Goal: Information Seeking & Learning: Learn about a topic

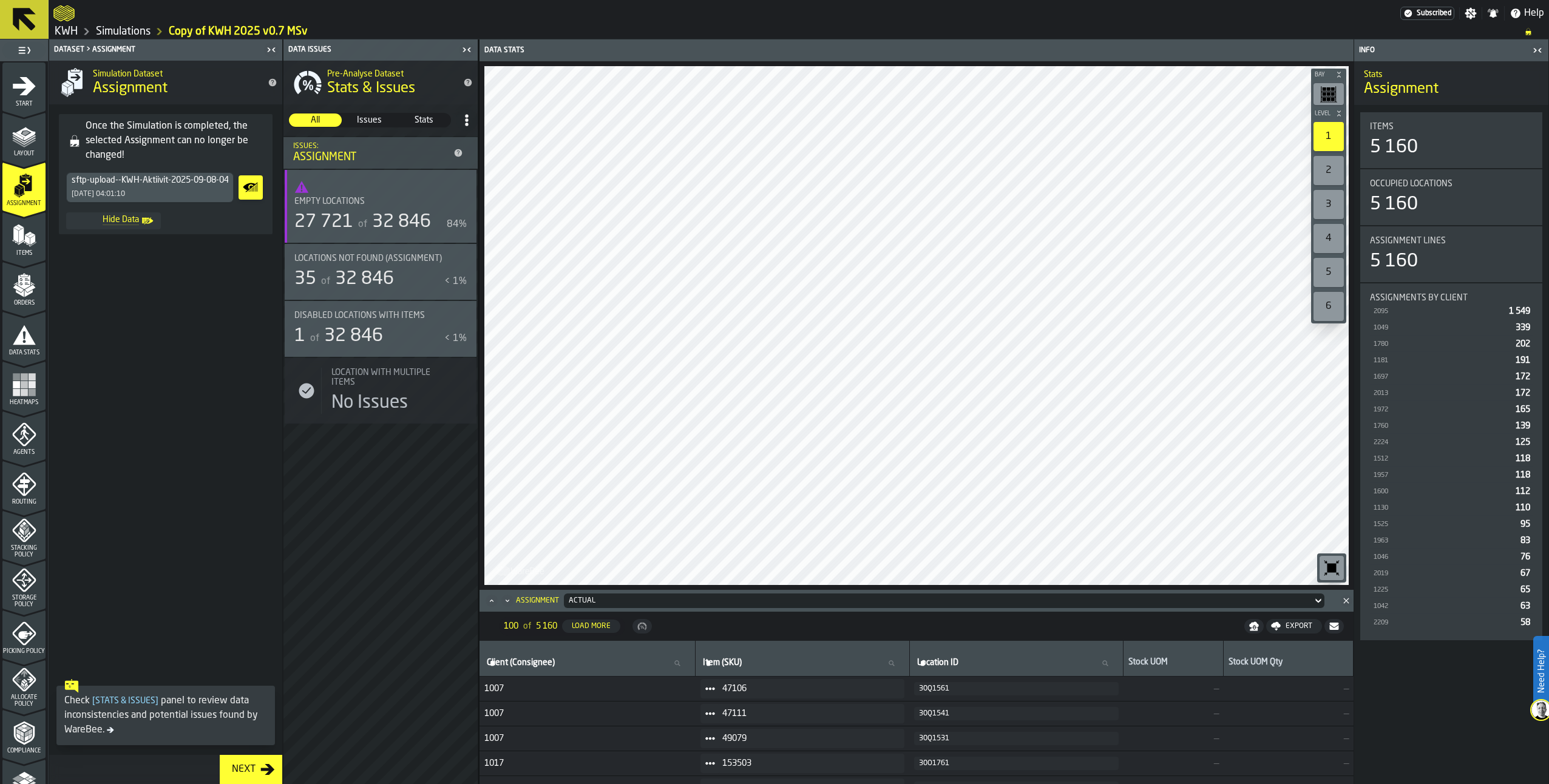
click at [119, 35] on link "Simulations" at bounding box center [123, 32] width 55 height 13
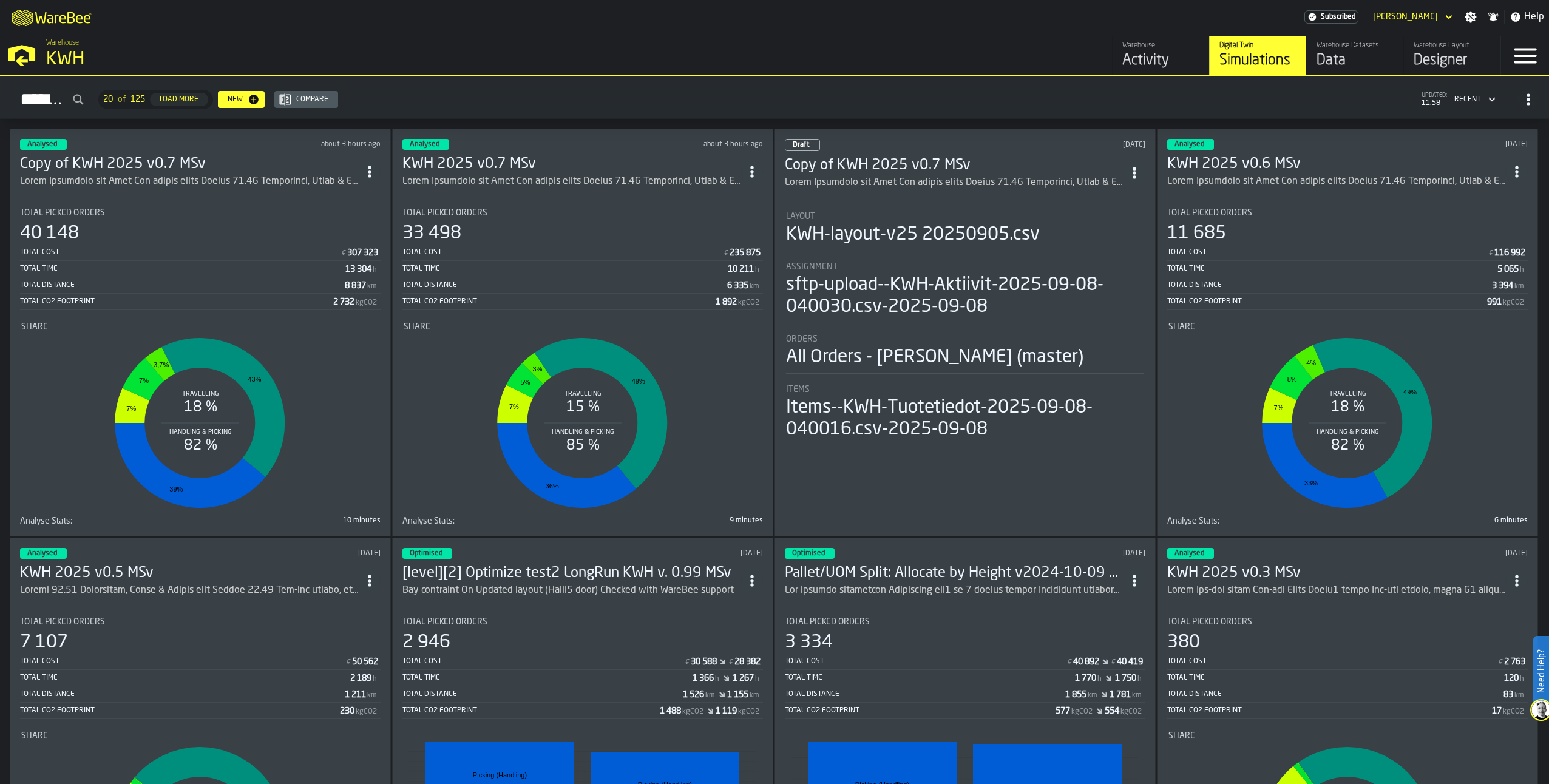
click at [129, 160] on h3 "Copy of KWH 2025 v0.7 MSv" at bounding box center [189, 165] width 338 height 20
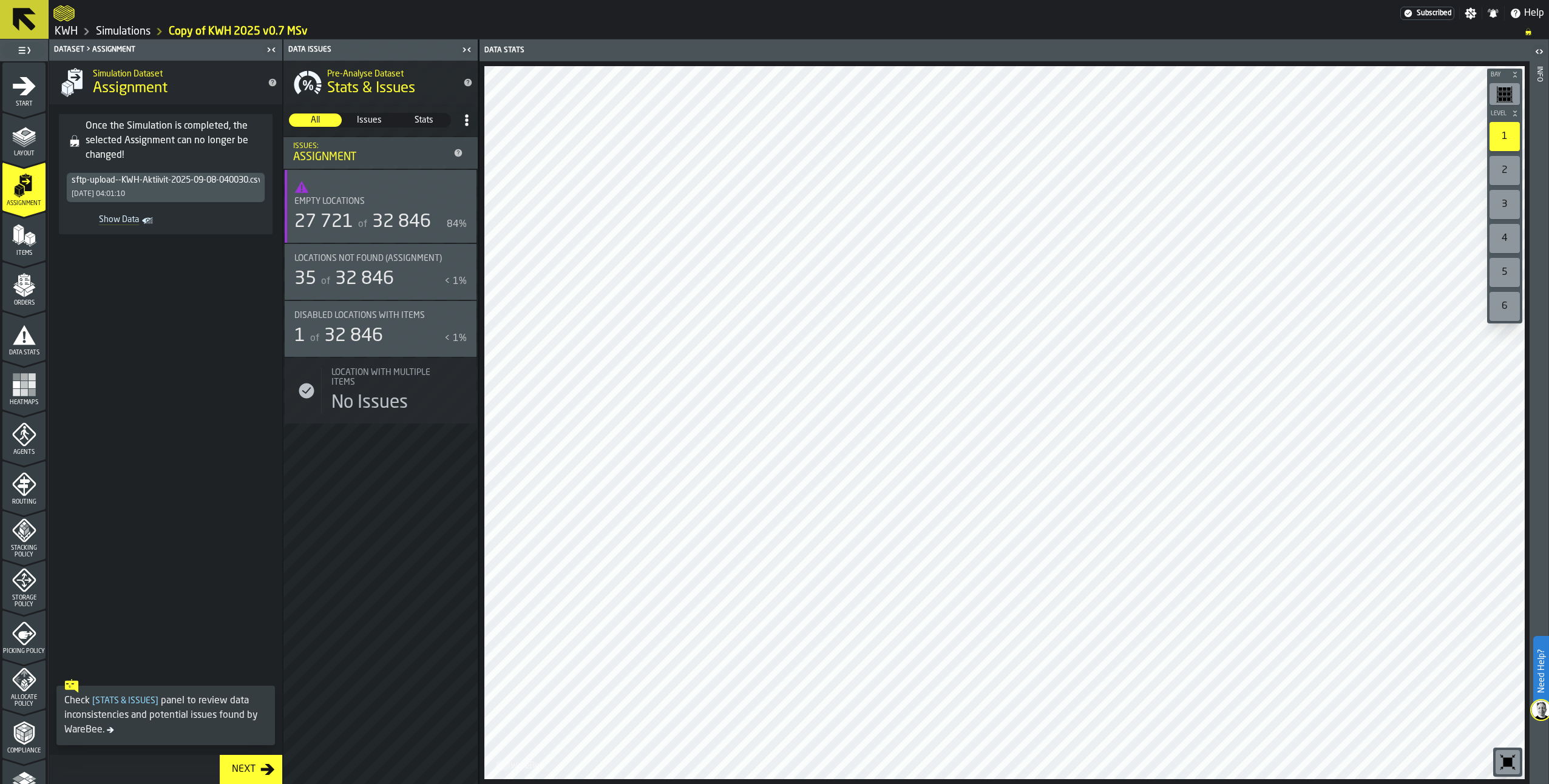
click at [20, 230] on polygon "menu Items" at bounding box center [21, 235] width 5 height 15
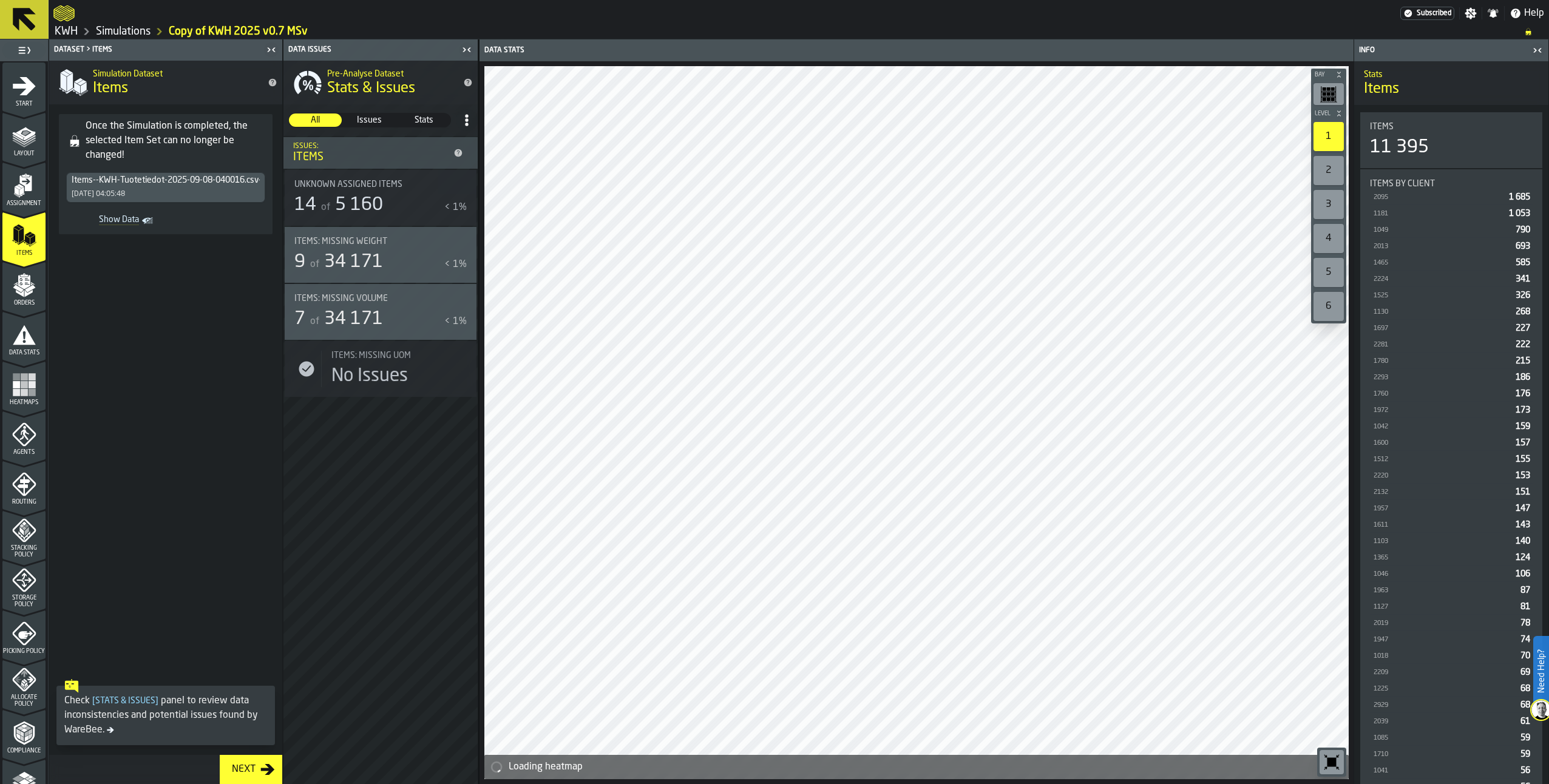
click at [21, 288] on icon "menu Orders" at bounding box center [24, 282] width 12 height 14
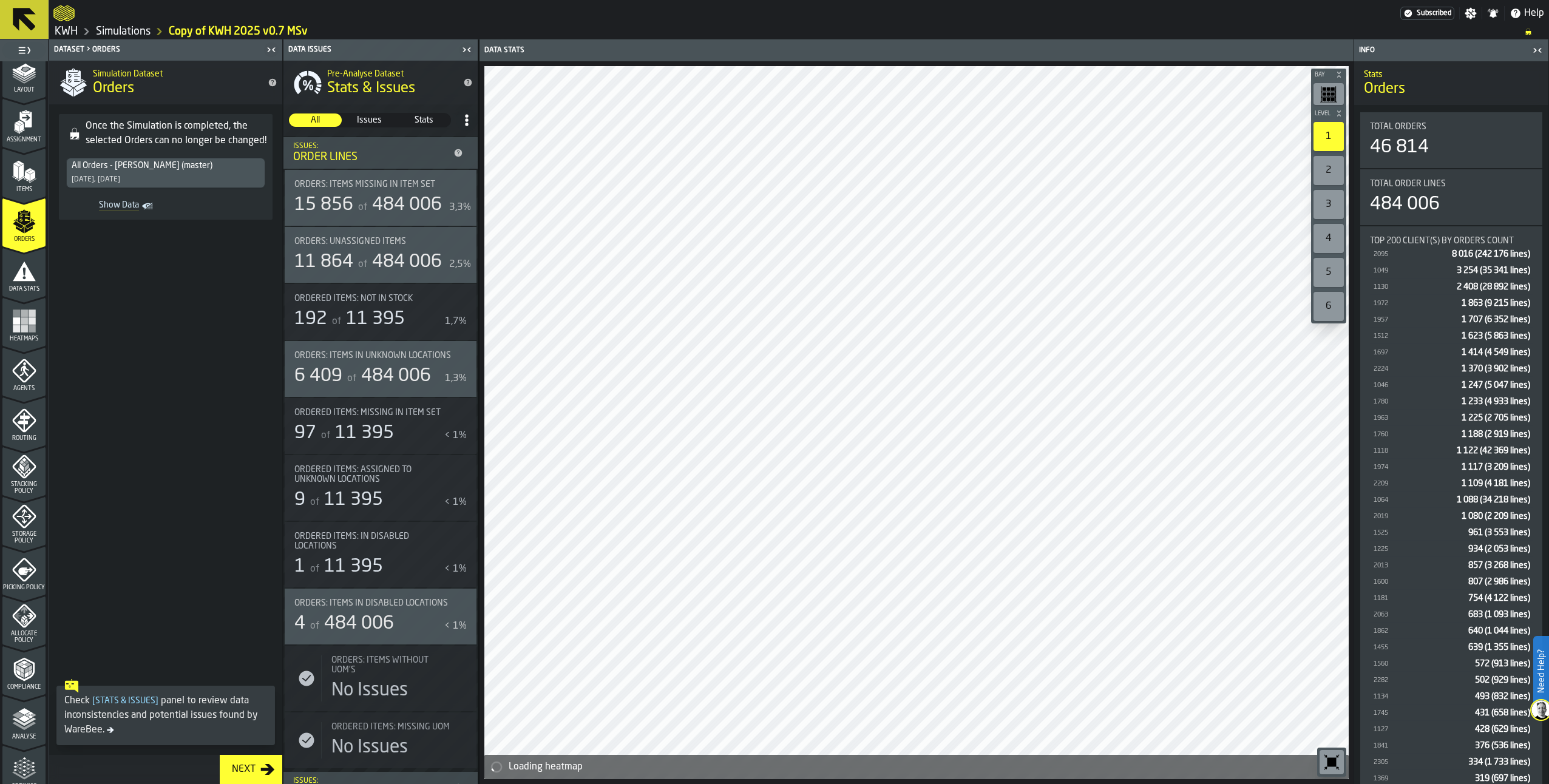
scroll to position [173, 0]
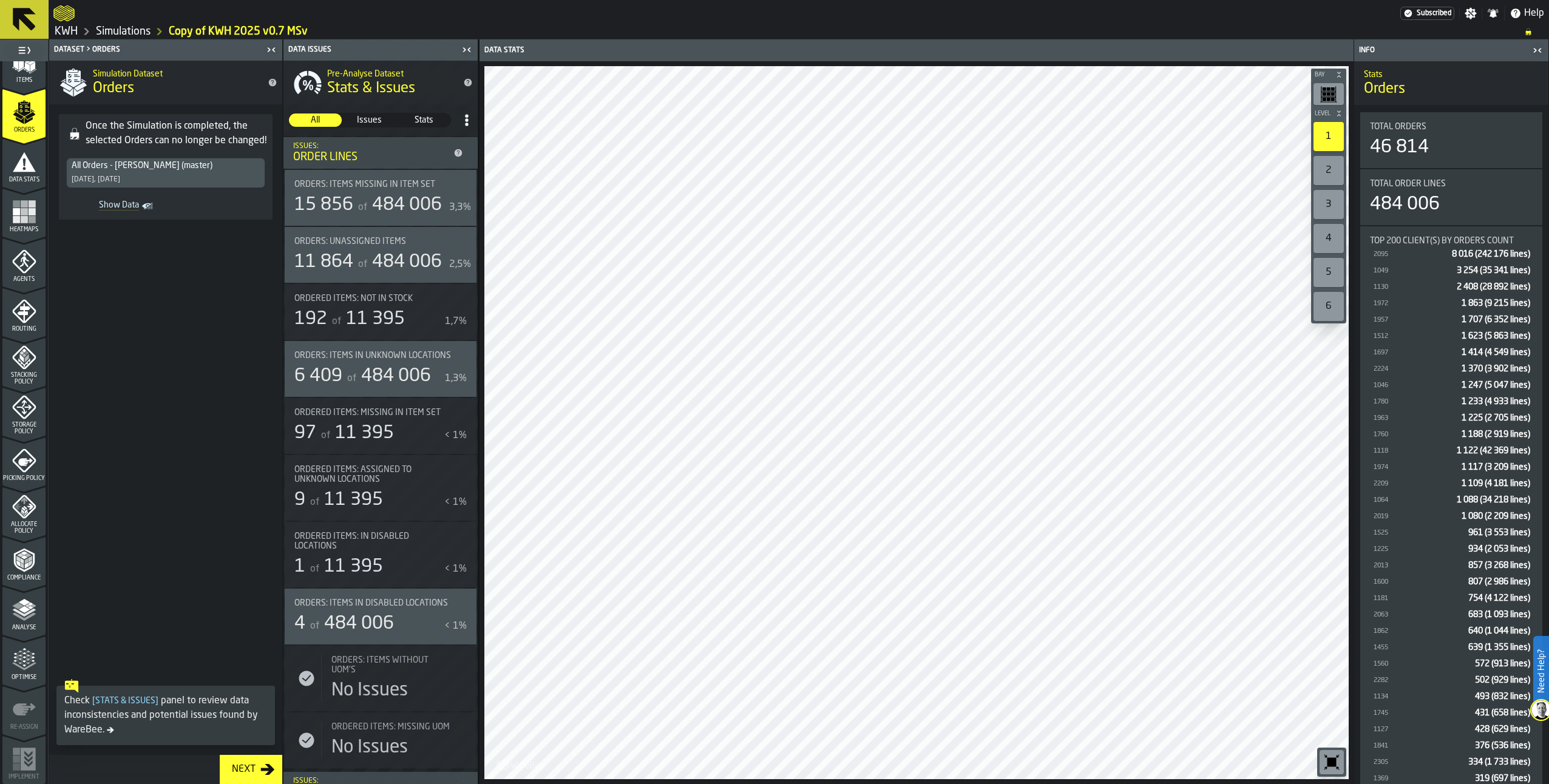
click at [21, 605] on polygon "menu Analyse" at bounding box center [18, 605] width 12 height 7
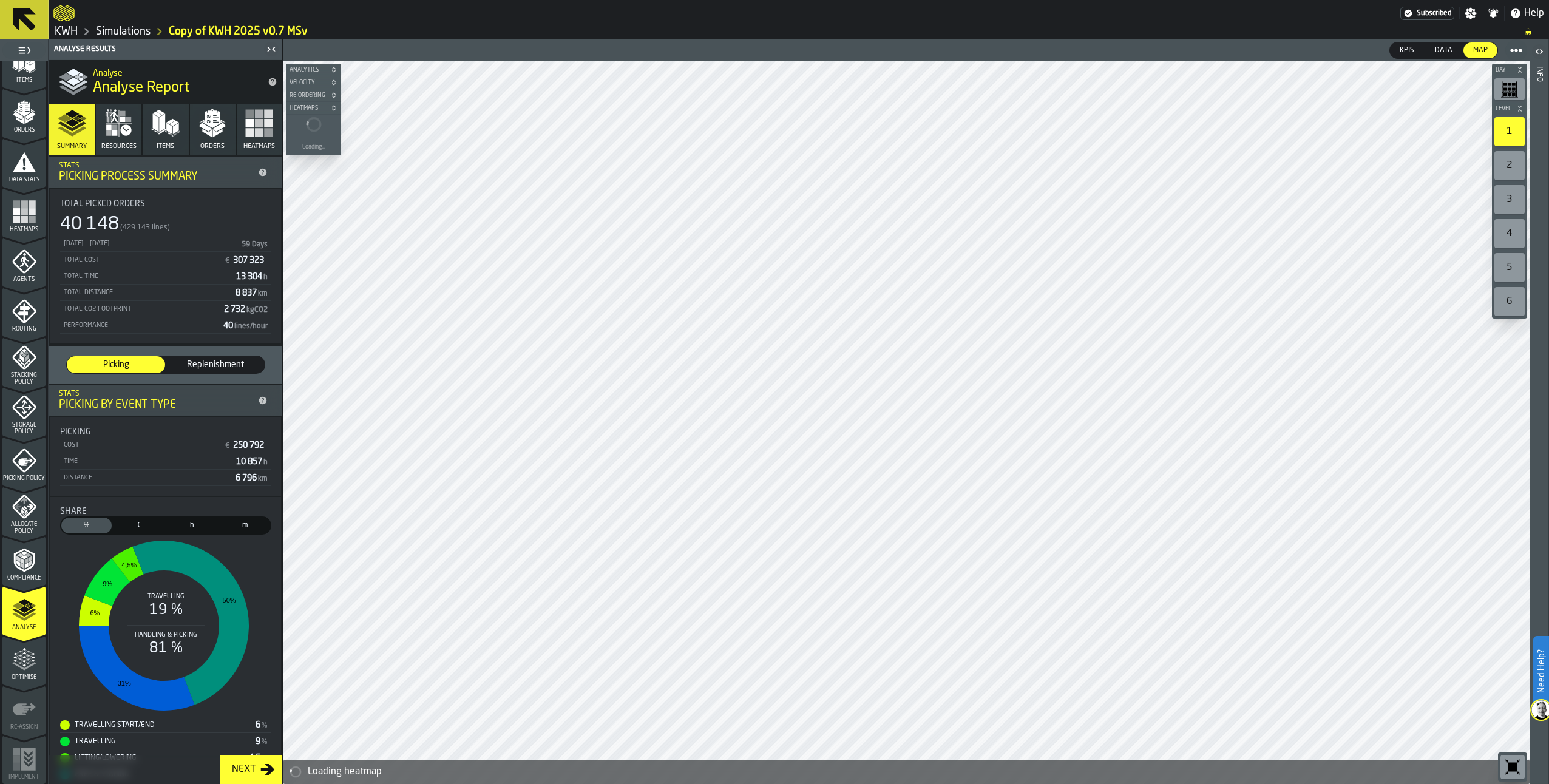
click at [117, 129] on icon "button" at bounding box center [119, 123] width 29 height 29
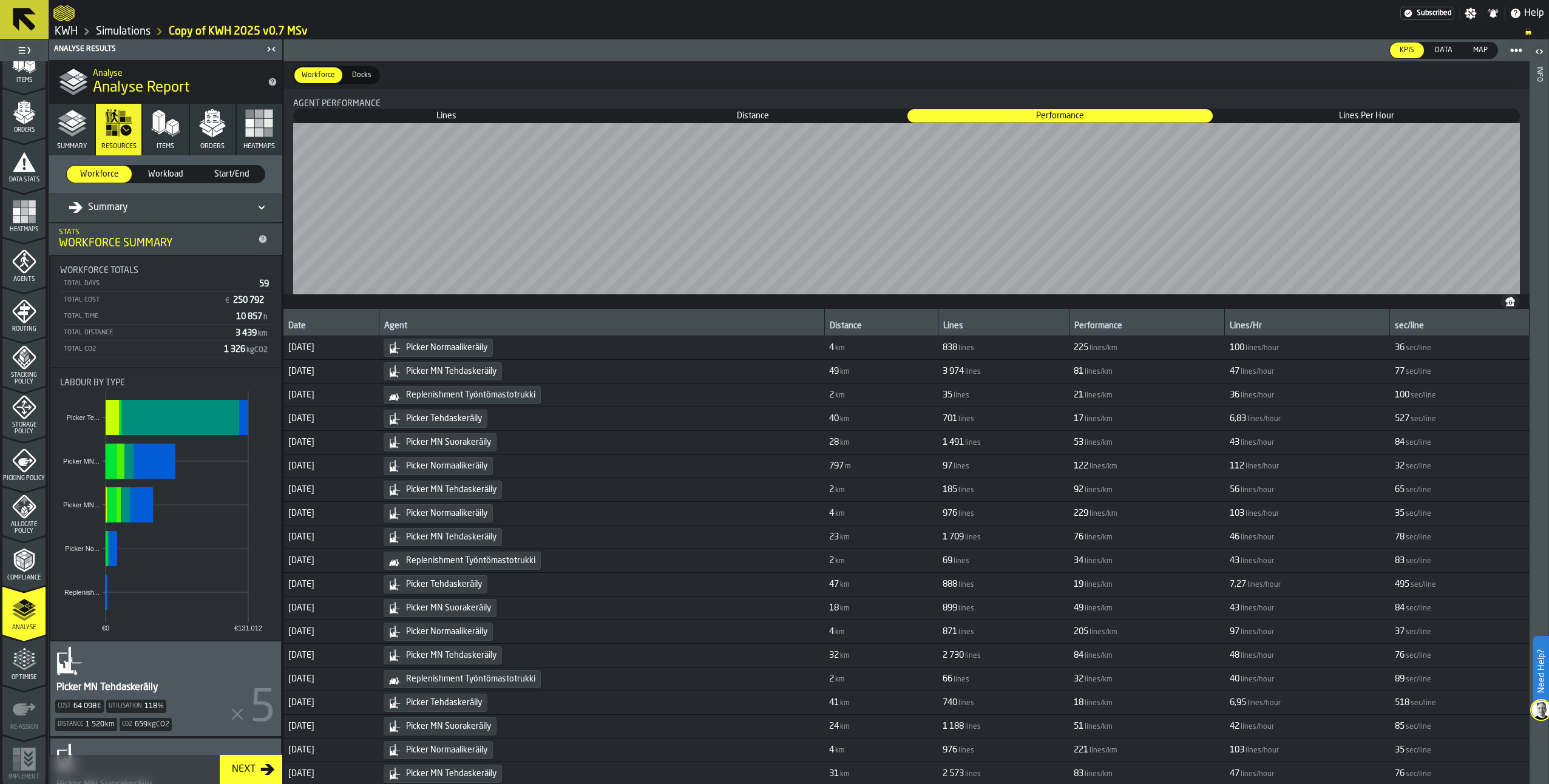
click at [177, 179] on span "Workload" at bounding box center [165, 174] width 55 height 12
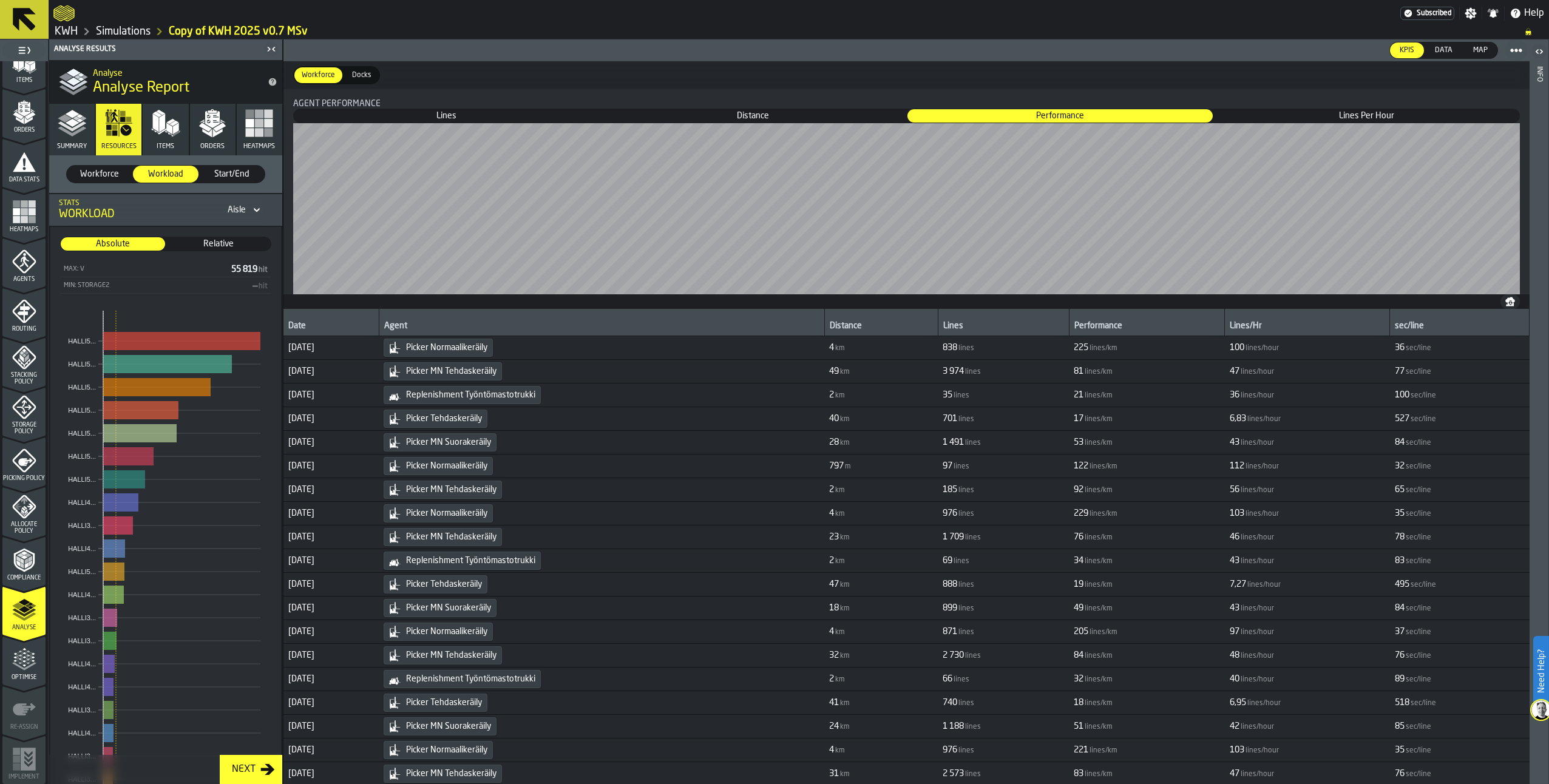
click at [234, 174] on span "Start/End" at bounding box center [232, 174] width 55 height 12
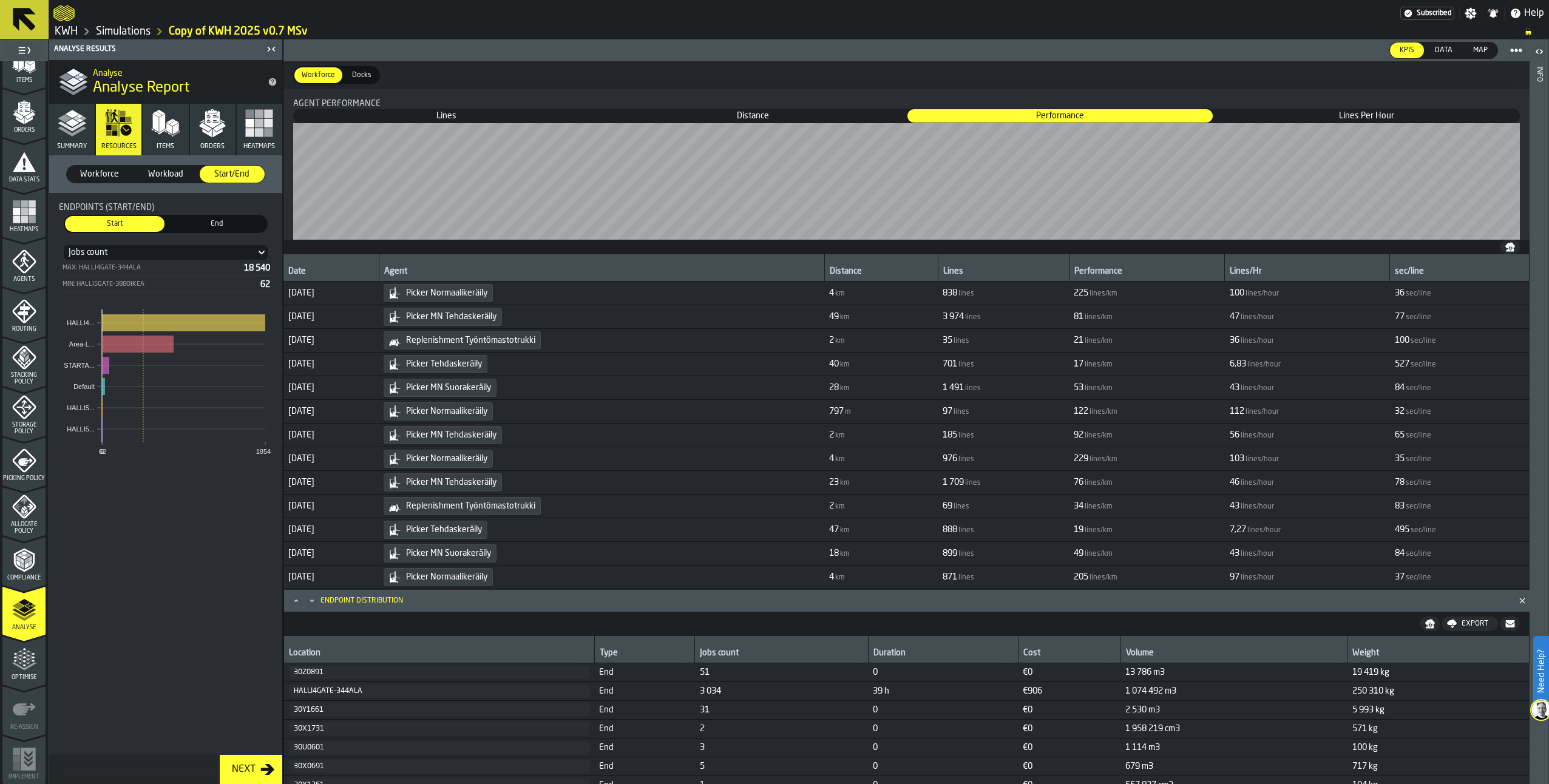
click at [86, 583] on div "Endpoints (Start/End) Start Start End End Jobs count Max: HALLI4GATE-344ALA 18 …" at bounding box center [166, 474] width 233 height 562
click at [15, 160] on icon "menu Data Stats" at bounding box center [24, 162] width 24 height 24
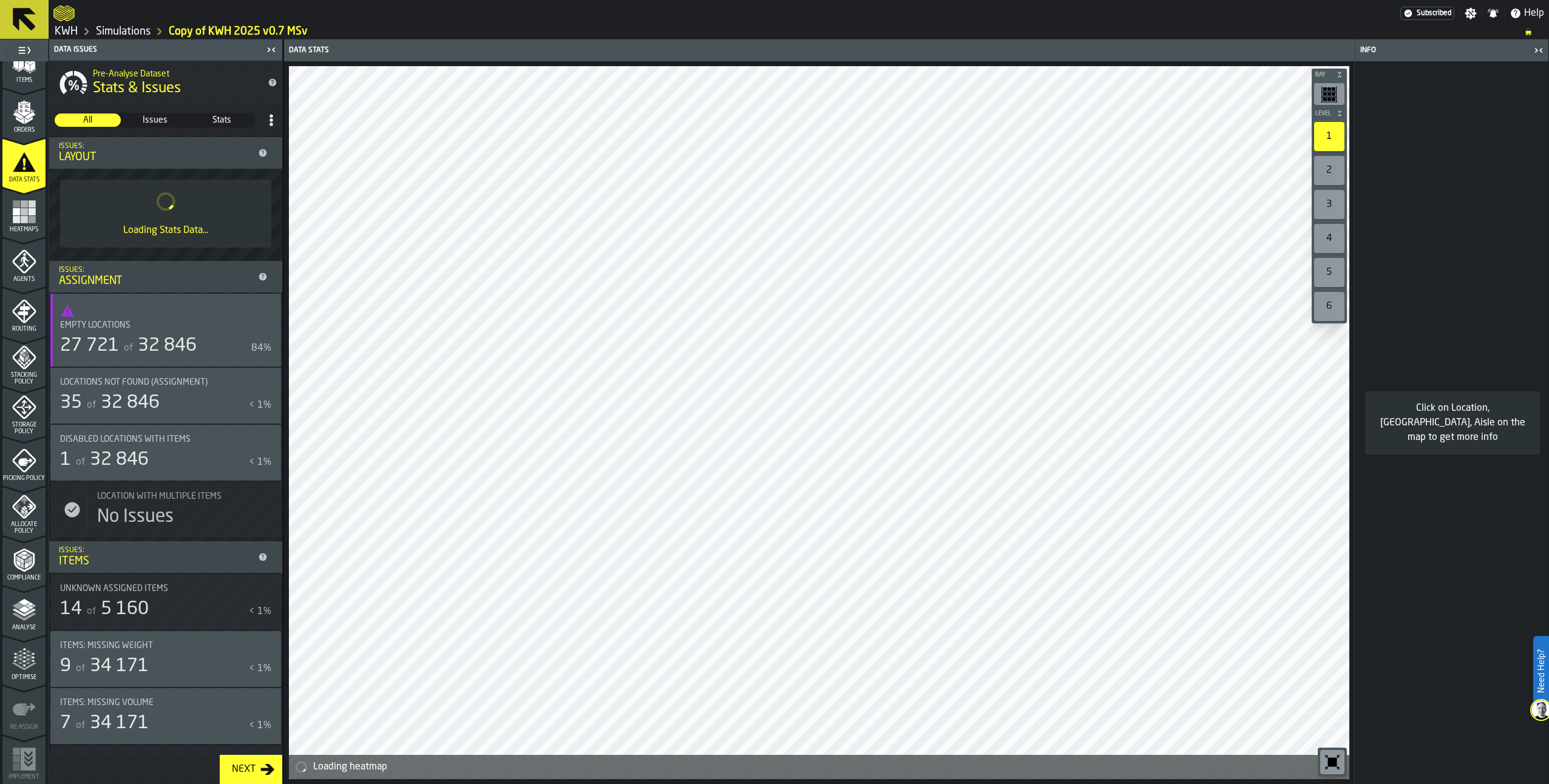
scroll to position [0, 0]
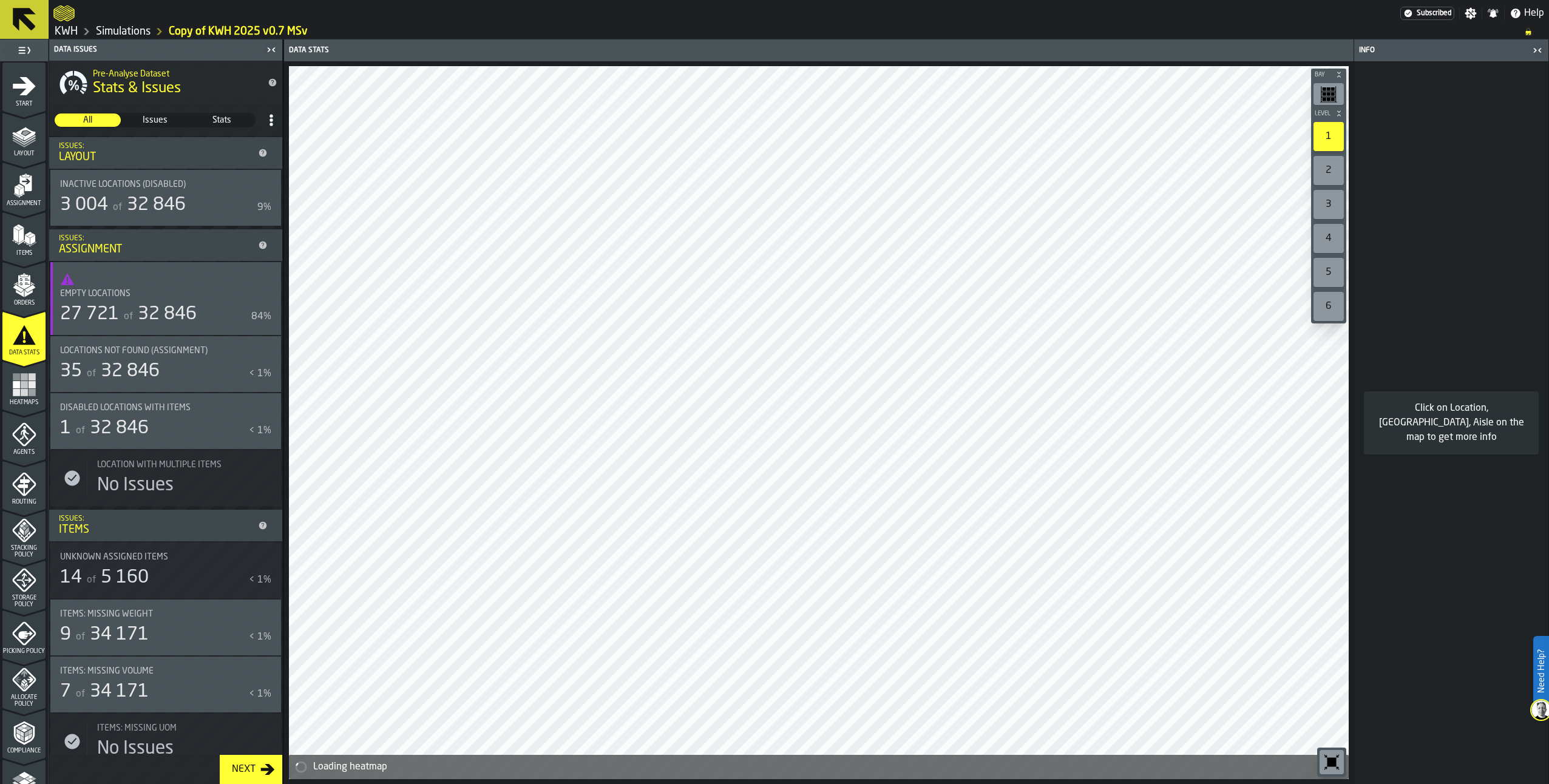
click at [132, 35] on link "Simulations" at bounding box center [123, 32] width 55 height 13
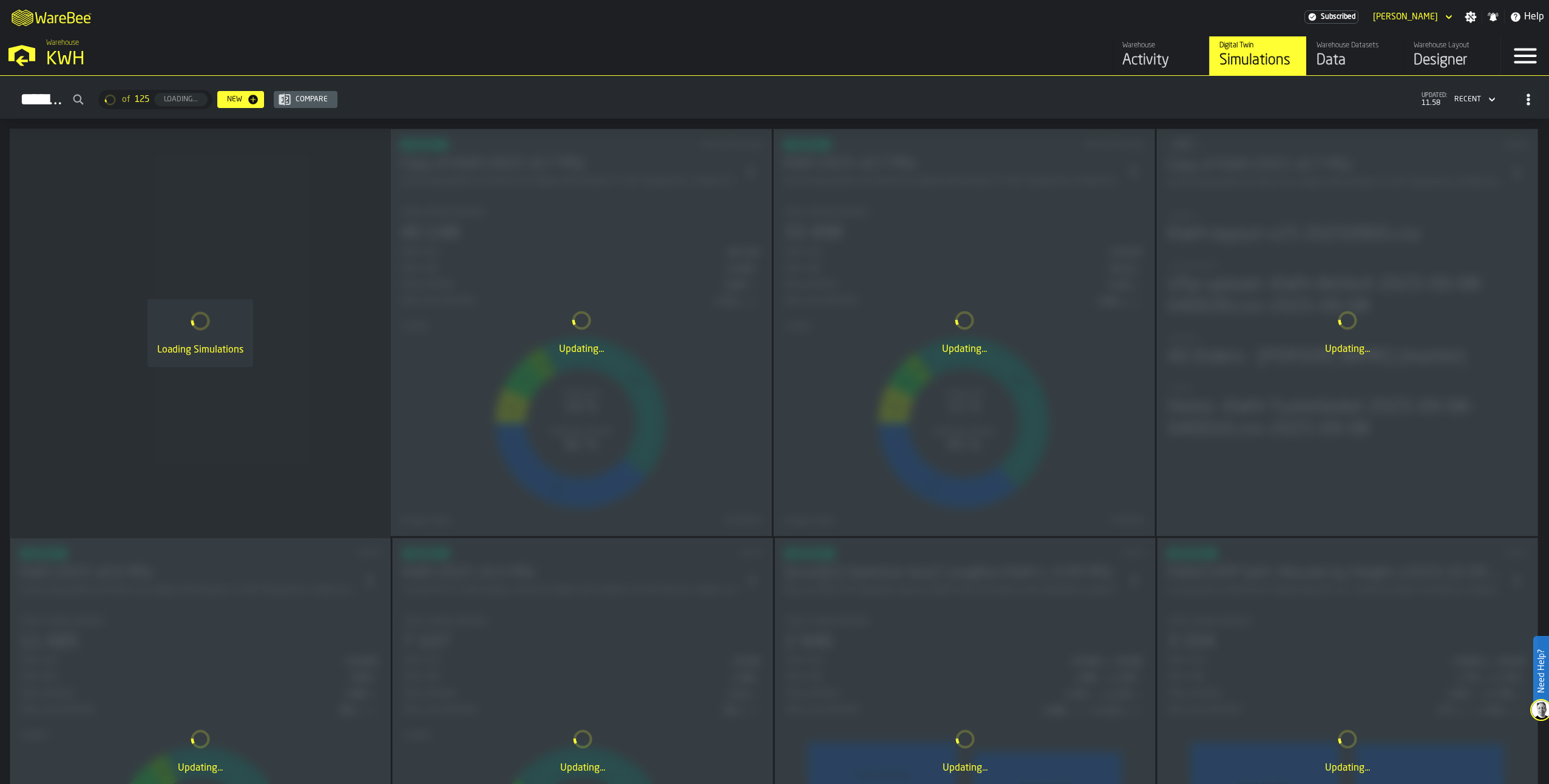
click at [1348, 56] on div "Data" at bounding box center [1355, 61] width 77 height 20
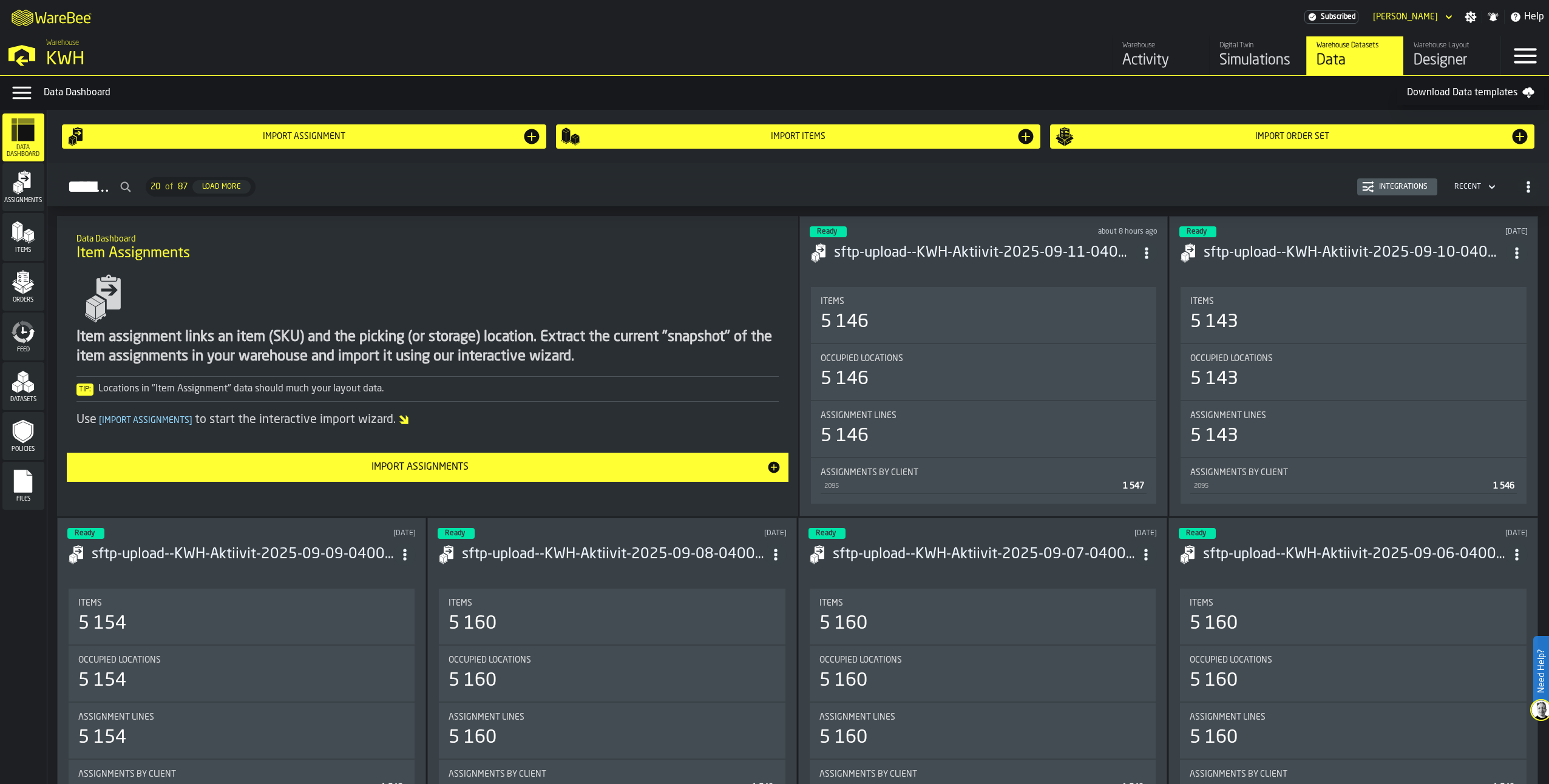
click at [23, 288] on icon "menu Orders" at bounding box center [23, 282] width 24 height 24
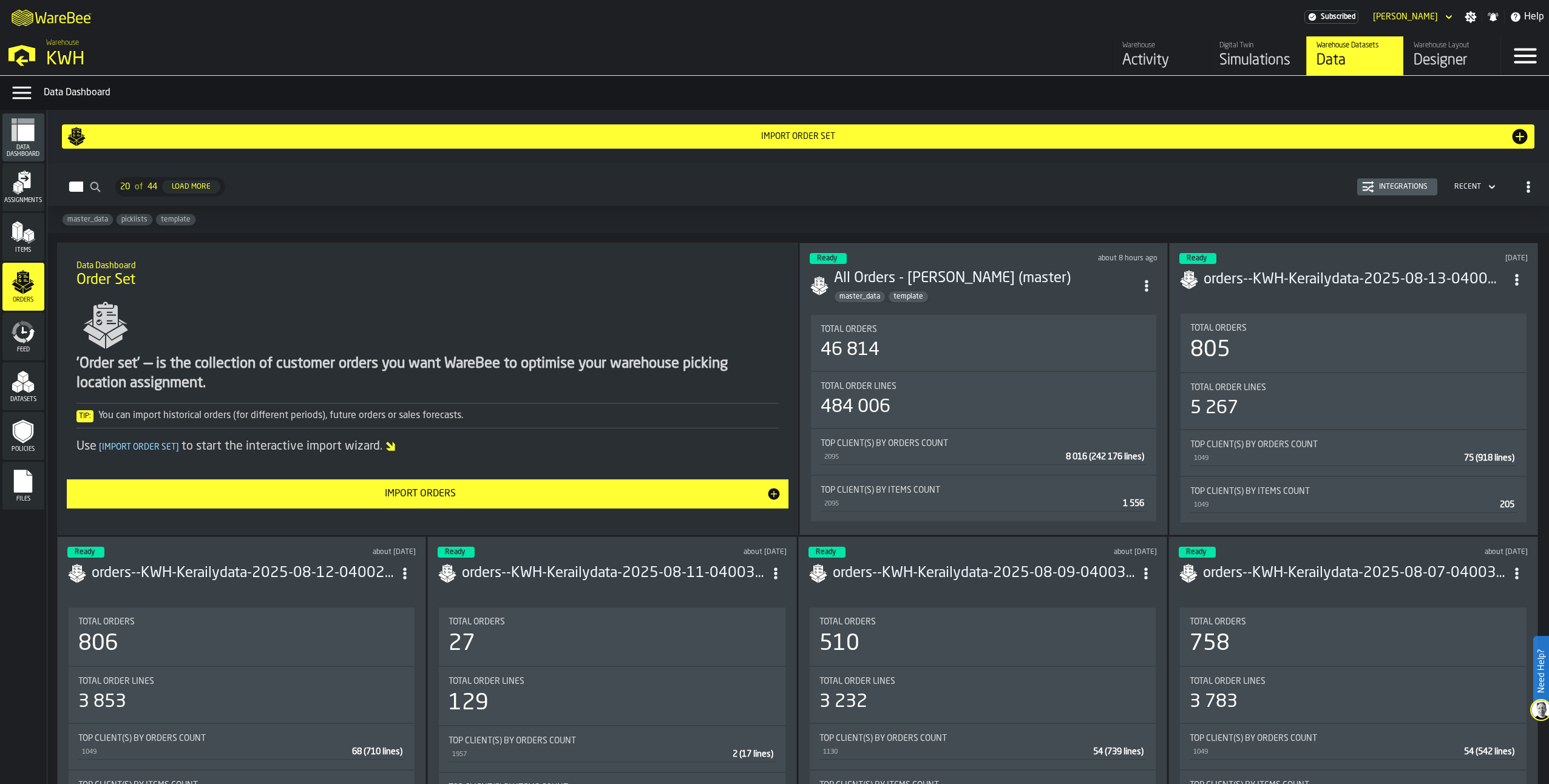
click at [1405, 190] on div "Integrations" at bounding box center [1403, 187] width 59 height 9
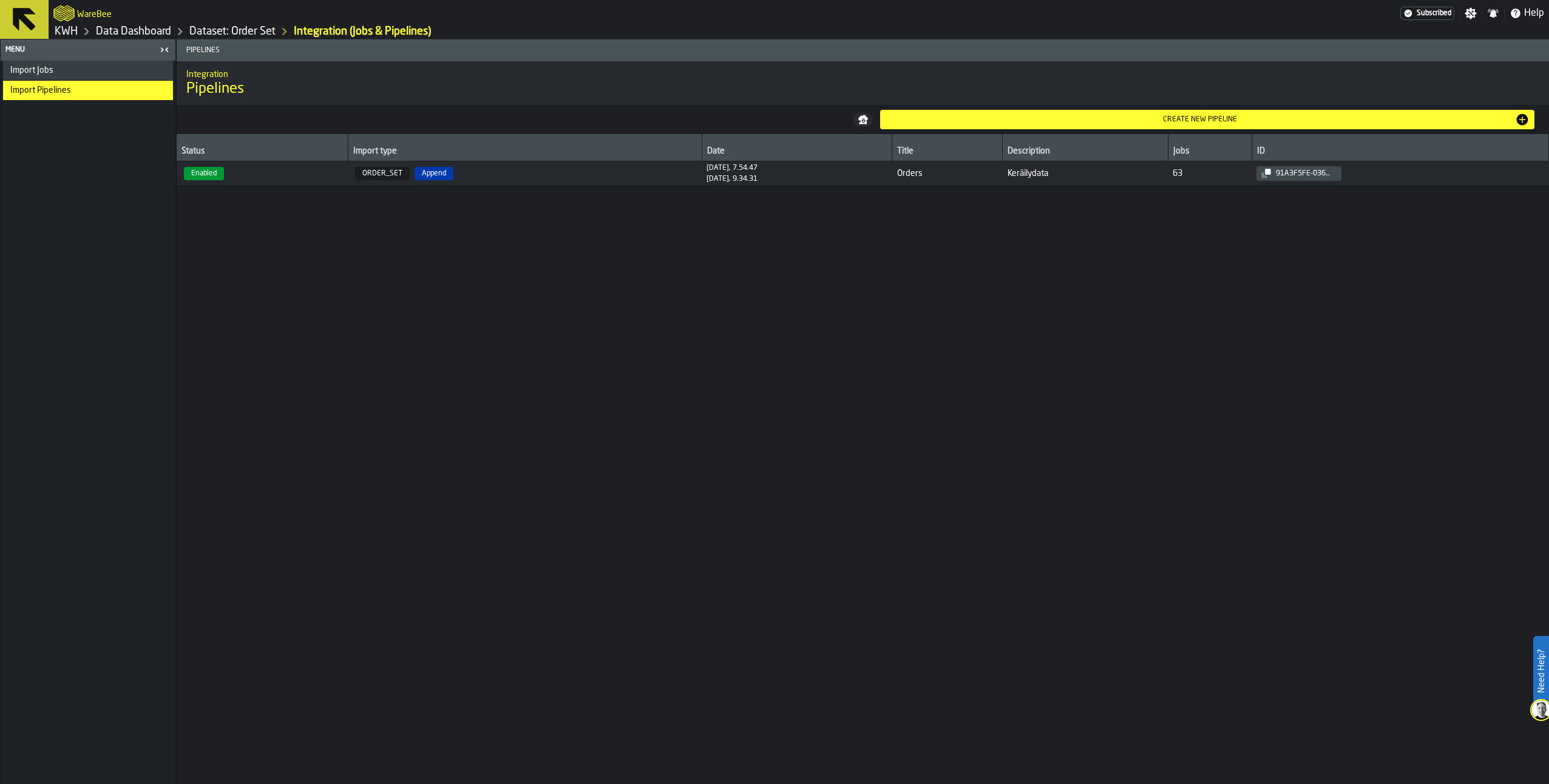
click at [39, 68] on span "Import Jobs" at bounding box center [32, 70] width 43 height 10
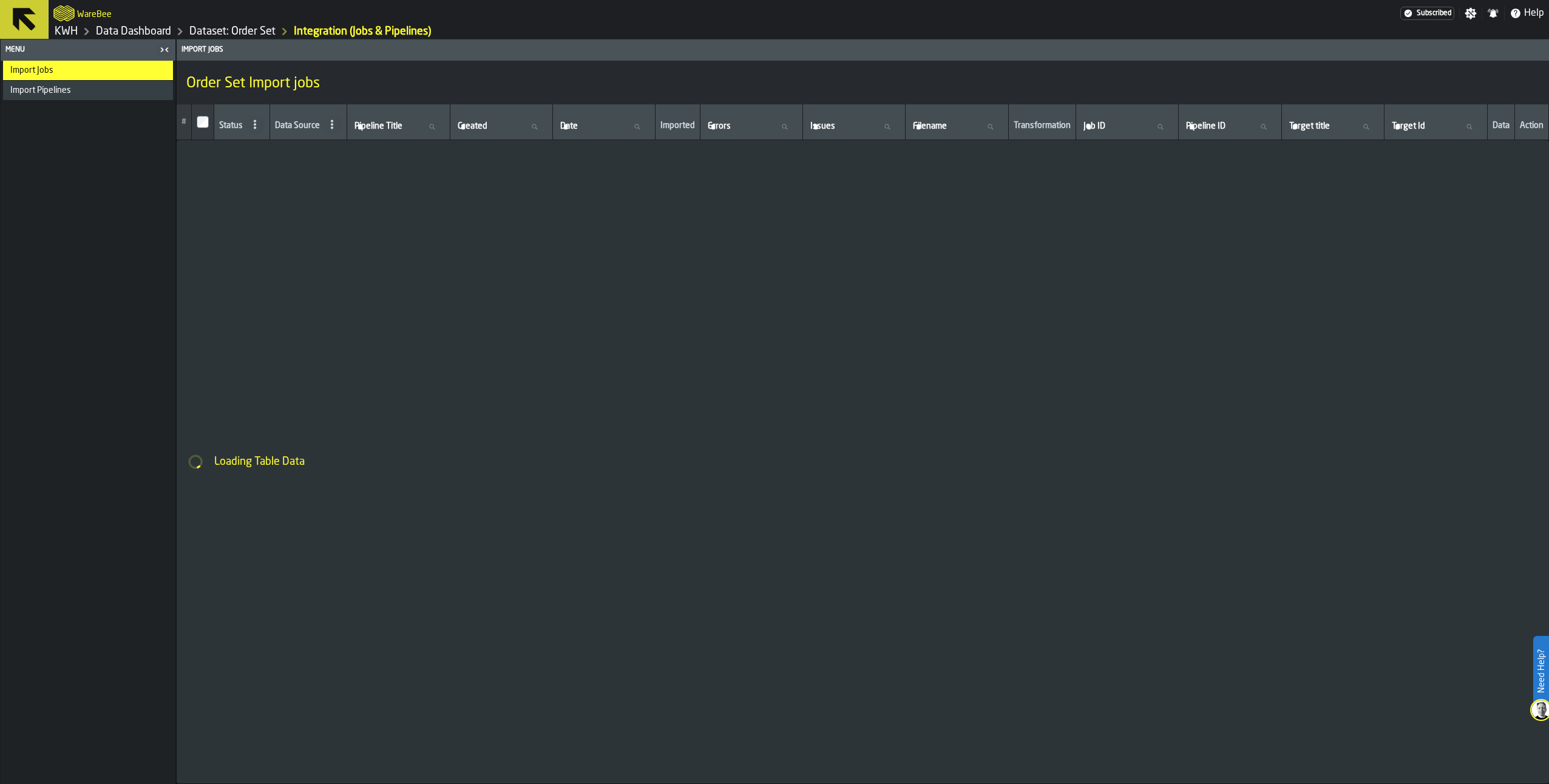
click at [224, 28] on link "Dataset: Order Set" at bounding box center [232, 32] width 86 height 13
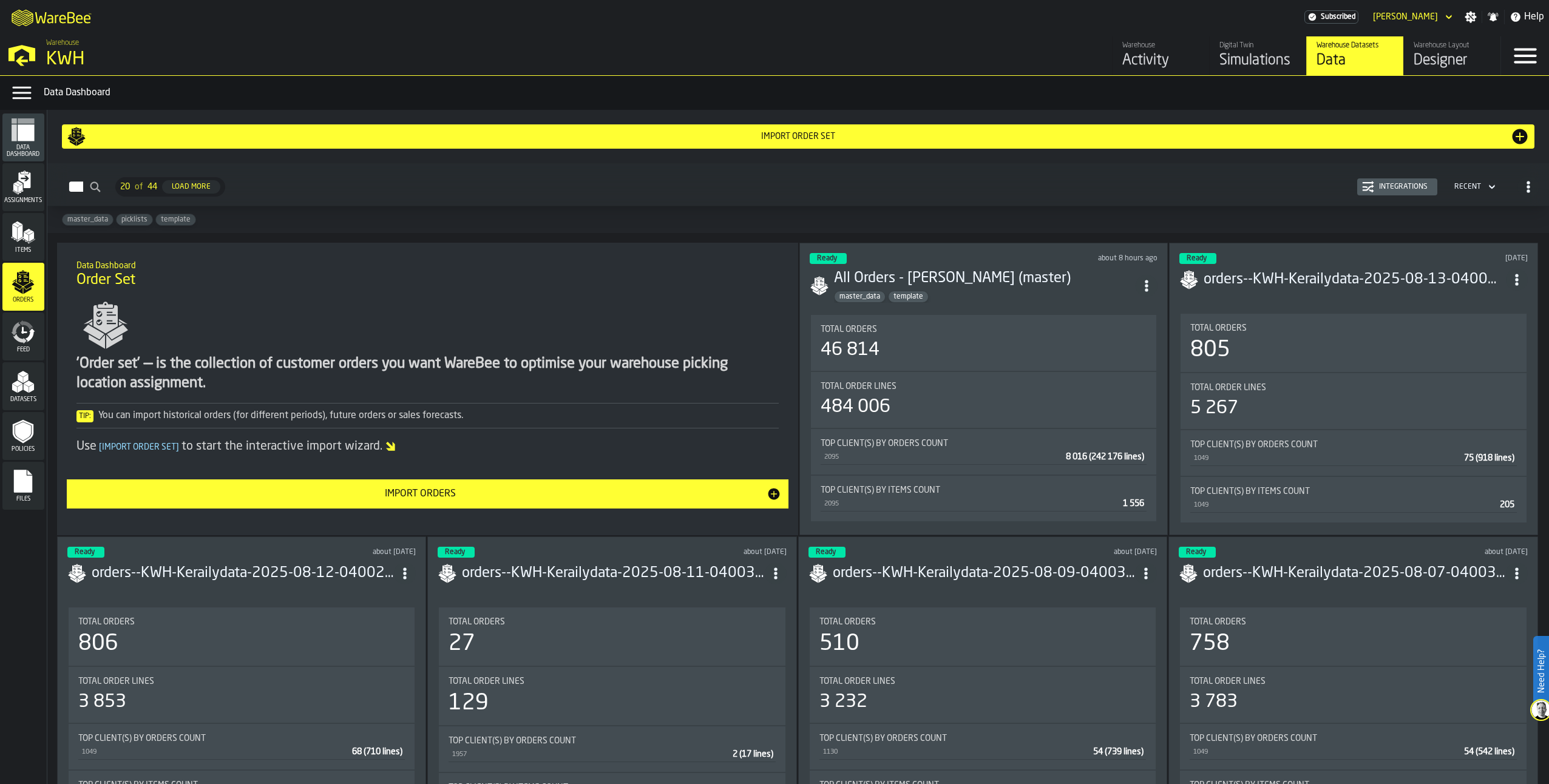
click at [1147, 285] on icon "ItemListCard-DashboardItemContainer" at bounding box center [1147, 286] width 12 height 12
click at [1037, 208] on div "master_data picklists template" at bounding box center [798, 219] width 1501 height 27
click at [1486, 191] on icon "button-Orders" at bounding box center [1492, 187] width 12 height 15
click at [1200, 218] on div "master_data picklists template" at bounding box center [798, 219] width 1501 height 27
click at [1522, 187] on icon "button-Orders" at bounding box center [1528, 187] width 12 height 12
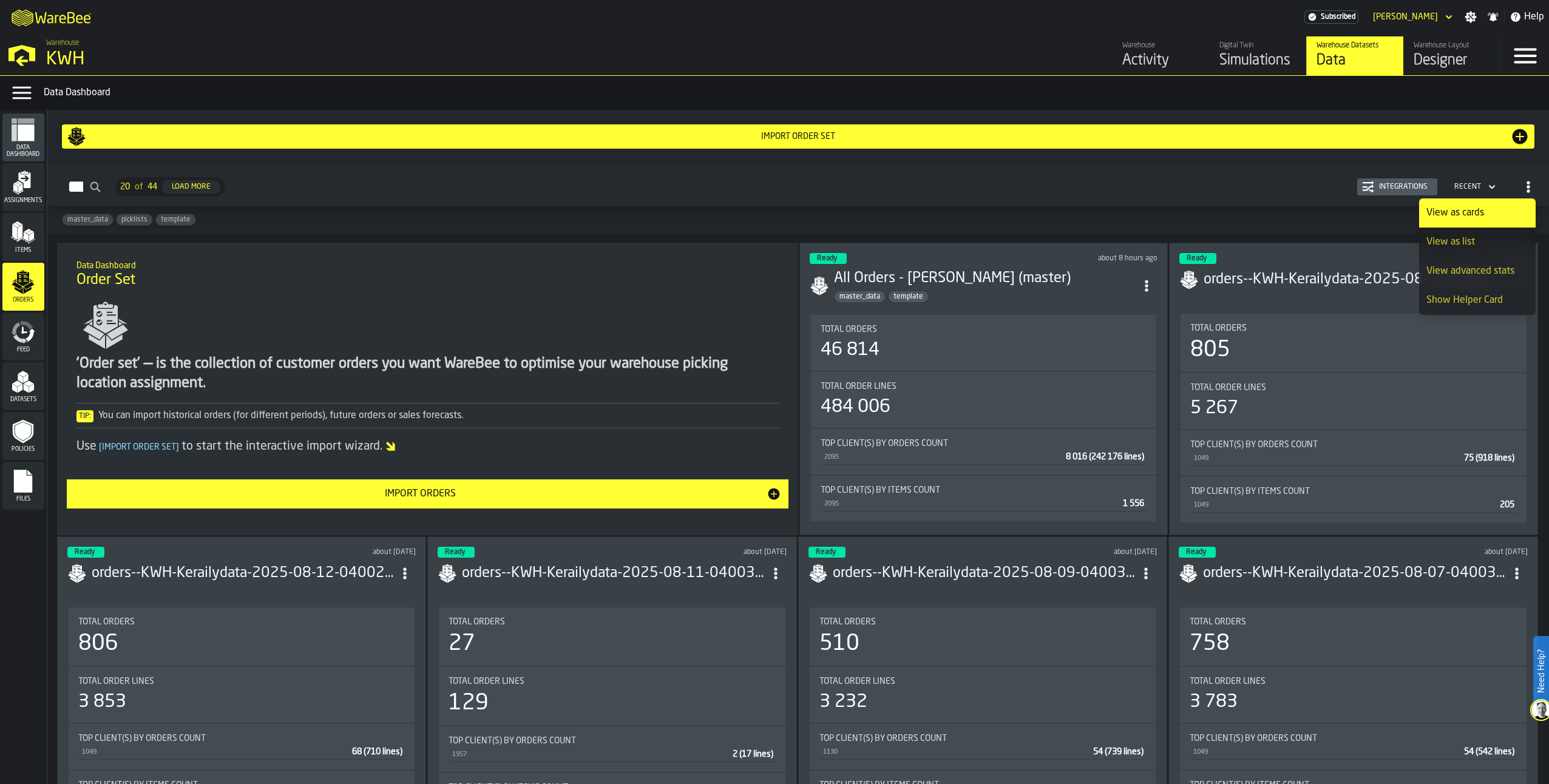
click at [484, 241] on div "Import Order Set Orders 20 of 44 Load More Integrations Recent master_data pick…" at bounding box center [798, 447] width 1501 height 674
click at [21, 328] on icon "menu Feed" at bounding box center [23, 332] width 24 height 24
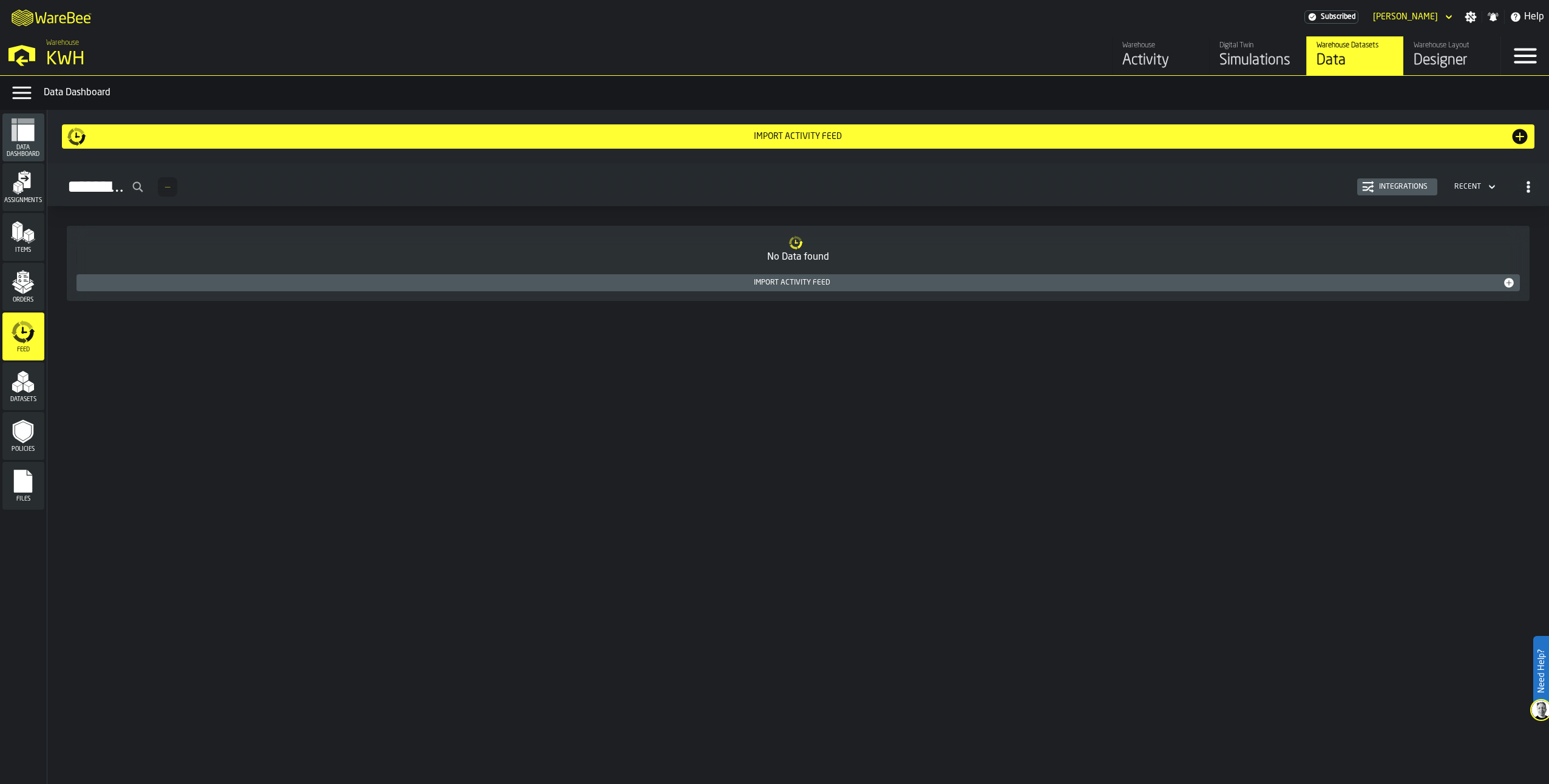
click at [1388, 184] on div "Integrations" at bounding box center [1403, 187] width 59 height 9
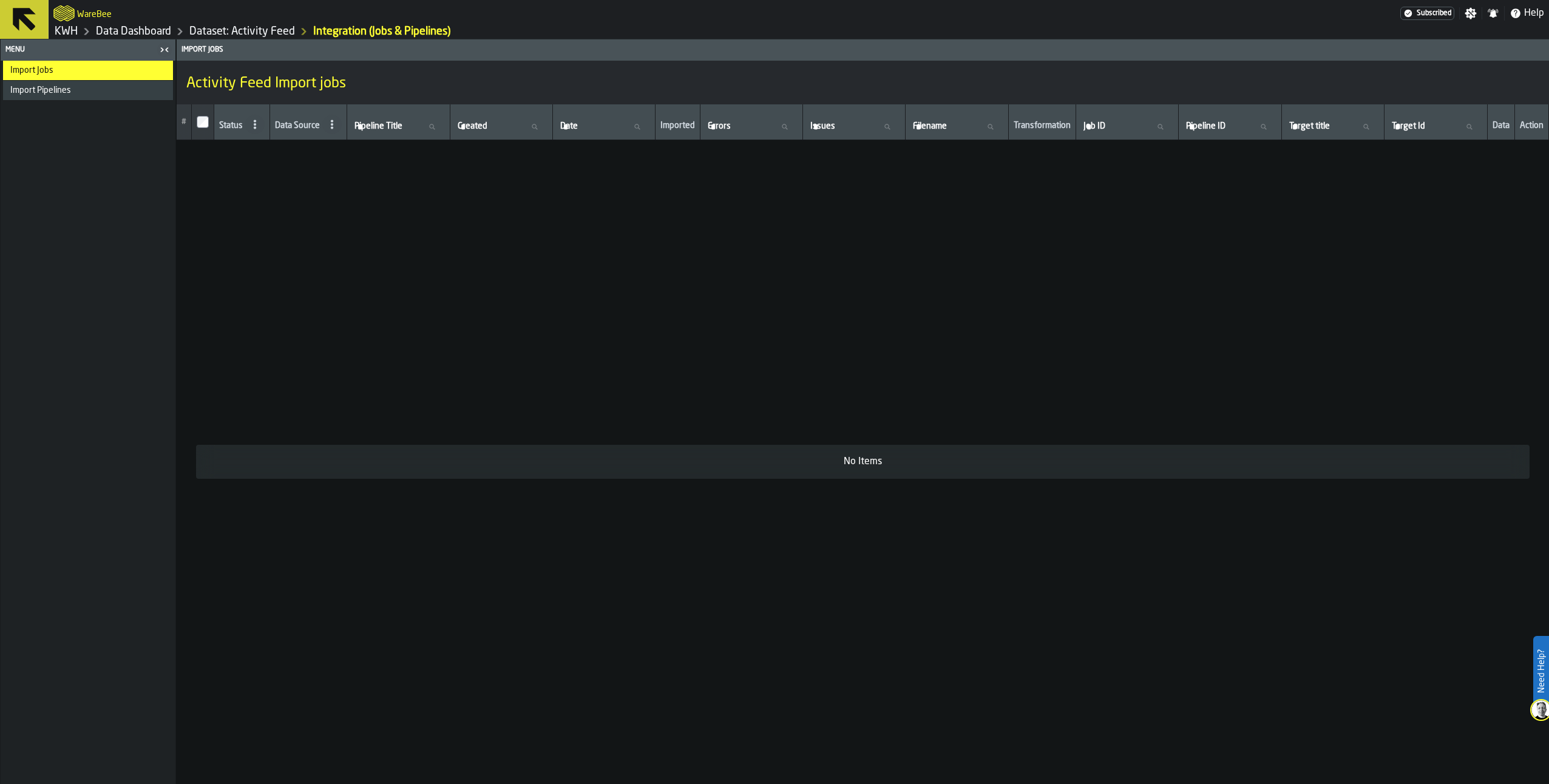
click at [62, 85] on span "Import Pipelines" at bounding box center [41, 90] width 61 height 10
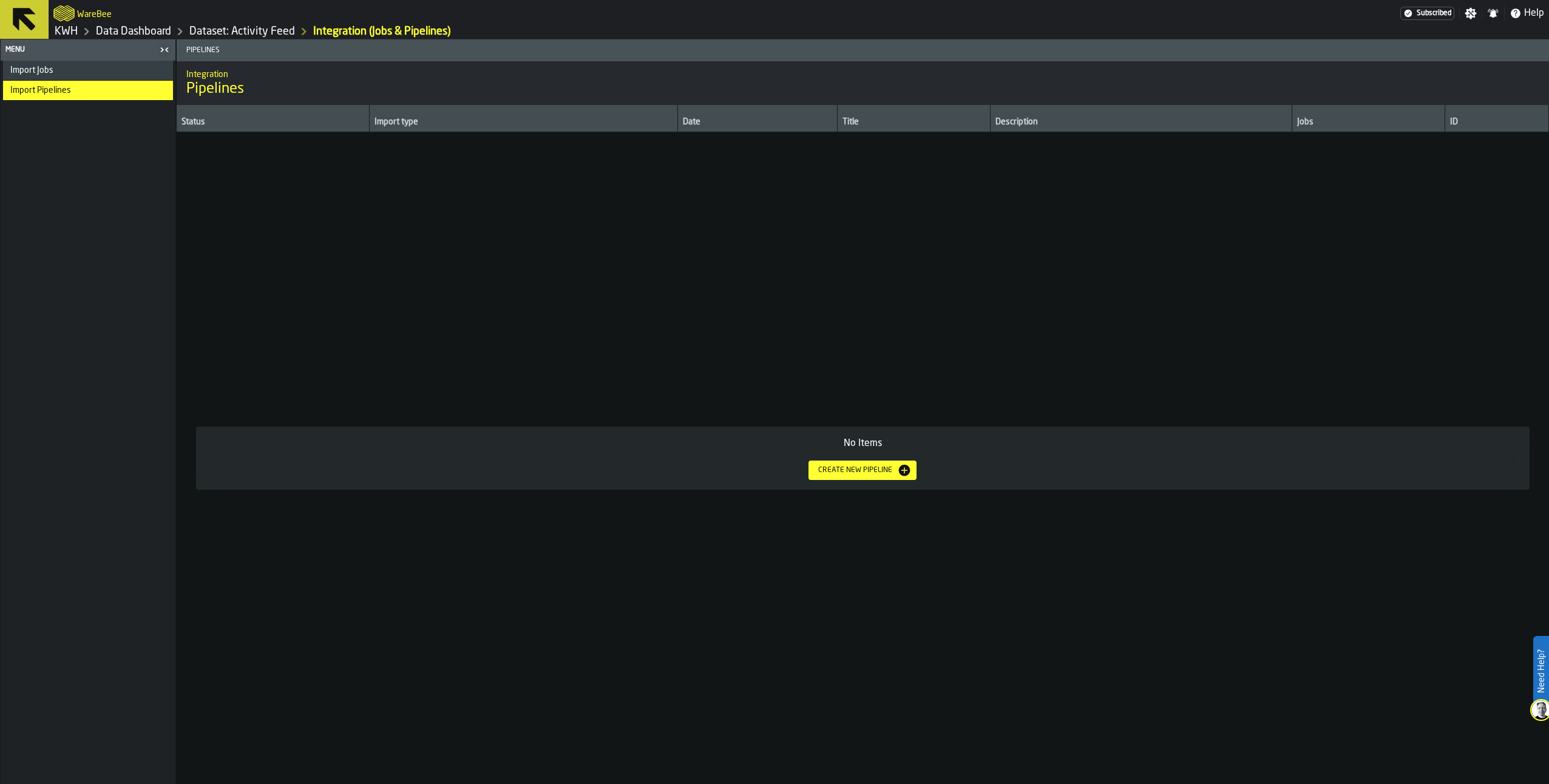
click at [43, 62] on div "Import Jobs" at bounding box center [88, 71] width 170 height 20
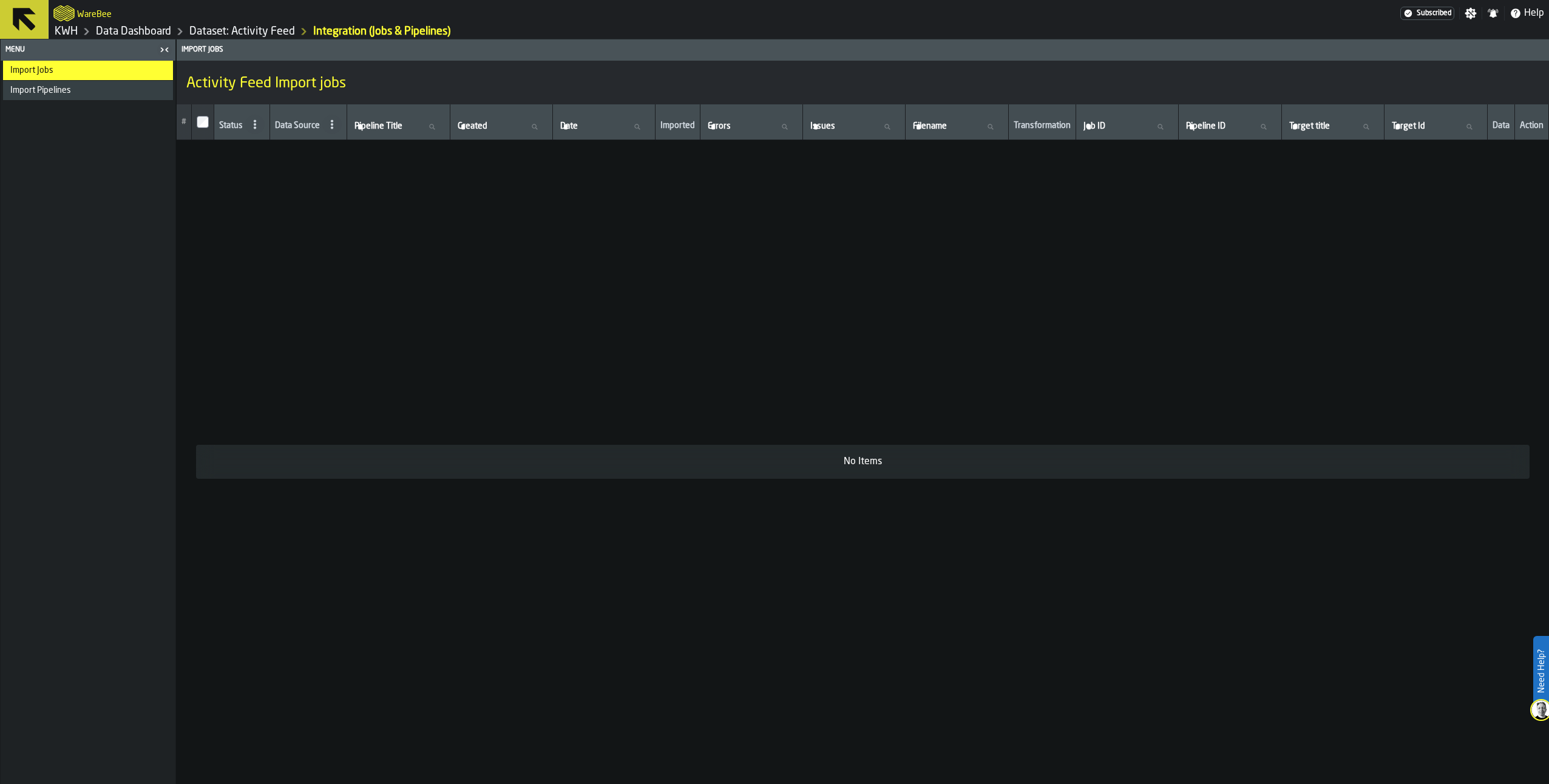
click at [220, 31] on link "Dataset: Activity Feed" at bounding box center [242, 32] width 106 height 13
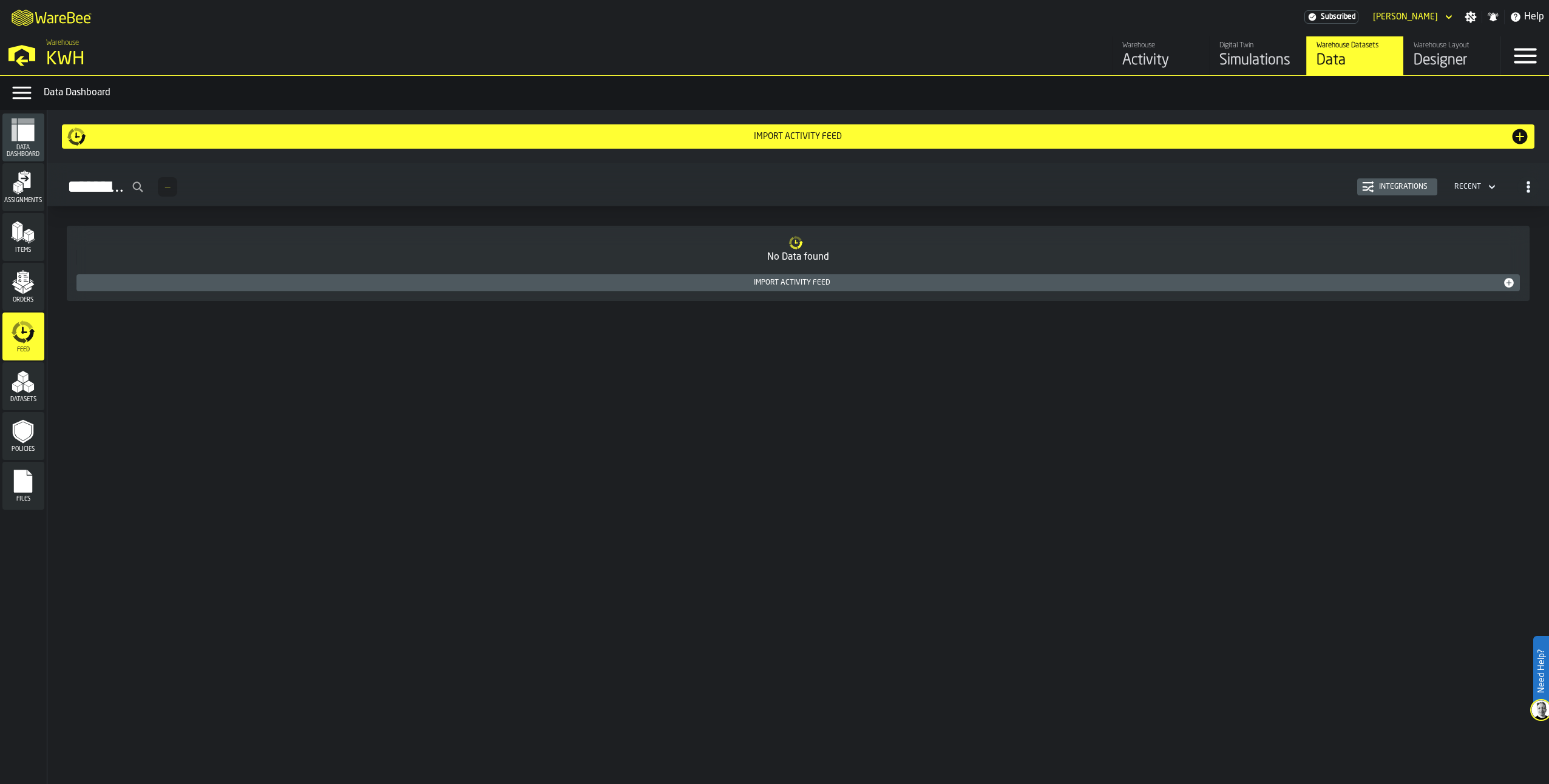
click at [24, 390] on polygon "menu Datasets" at bounding box center [26, 388] width 5 height 9
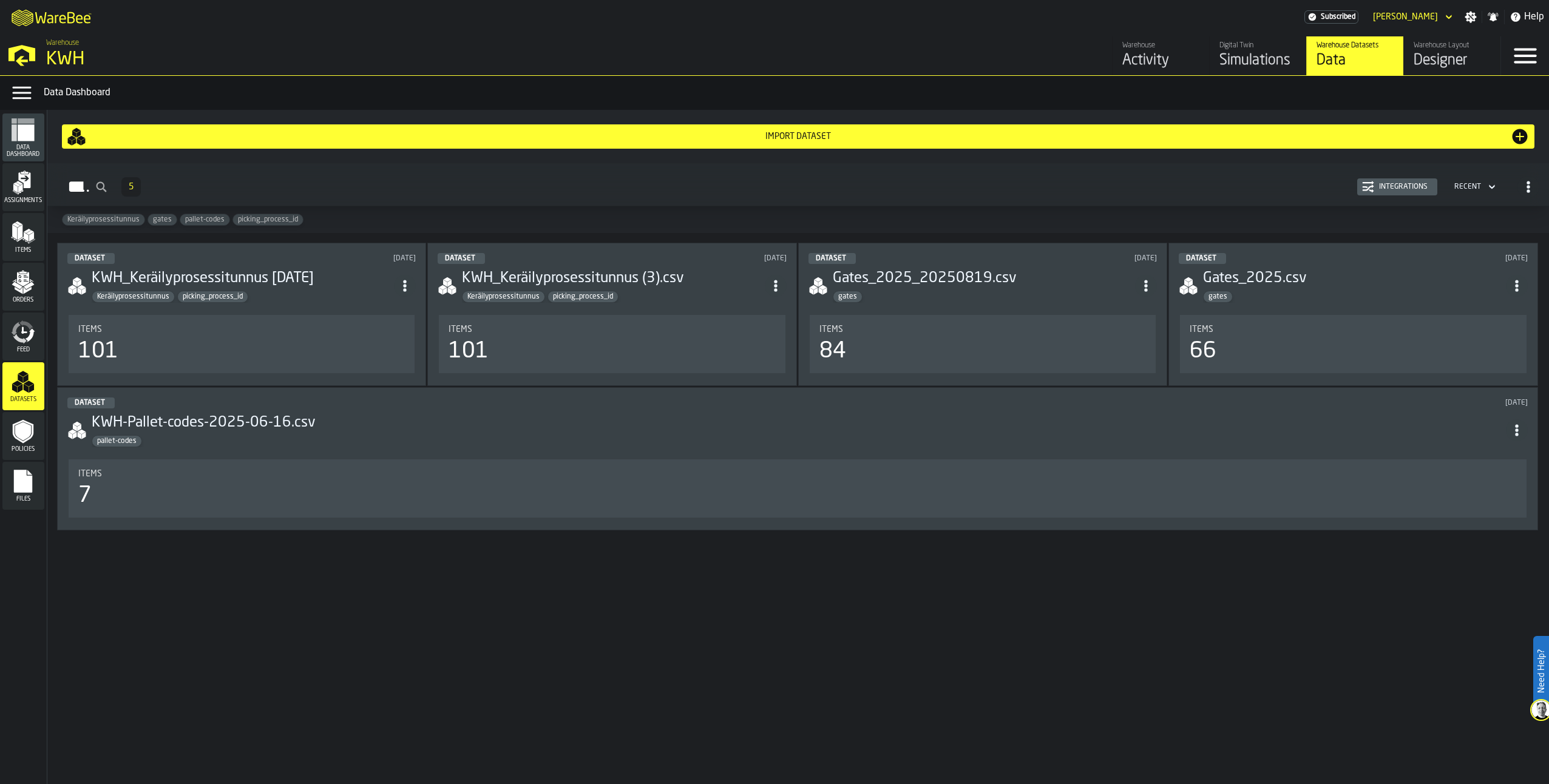
click at [16, 494] on div "Files" at bounding box center [23, 485] width 42 height 34
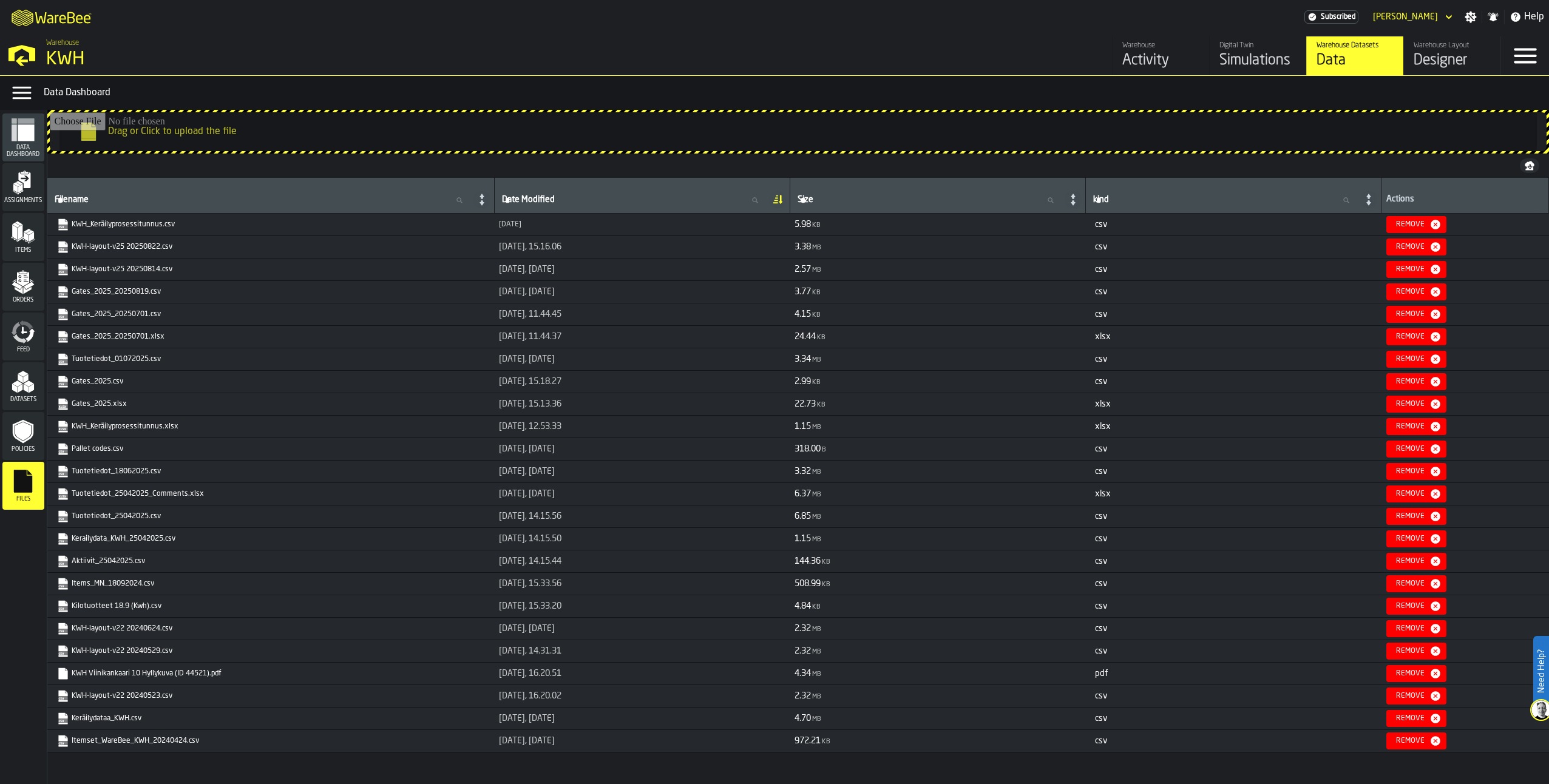
click at [18, 440] on icon "menu Policies" at bounding box center [23, 432] width 21 height 24
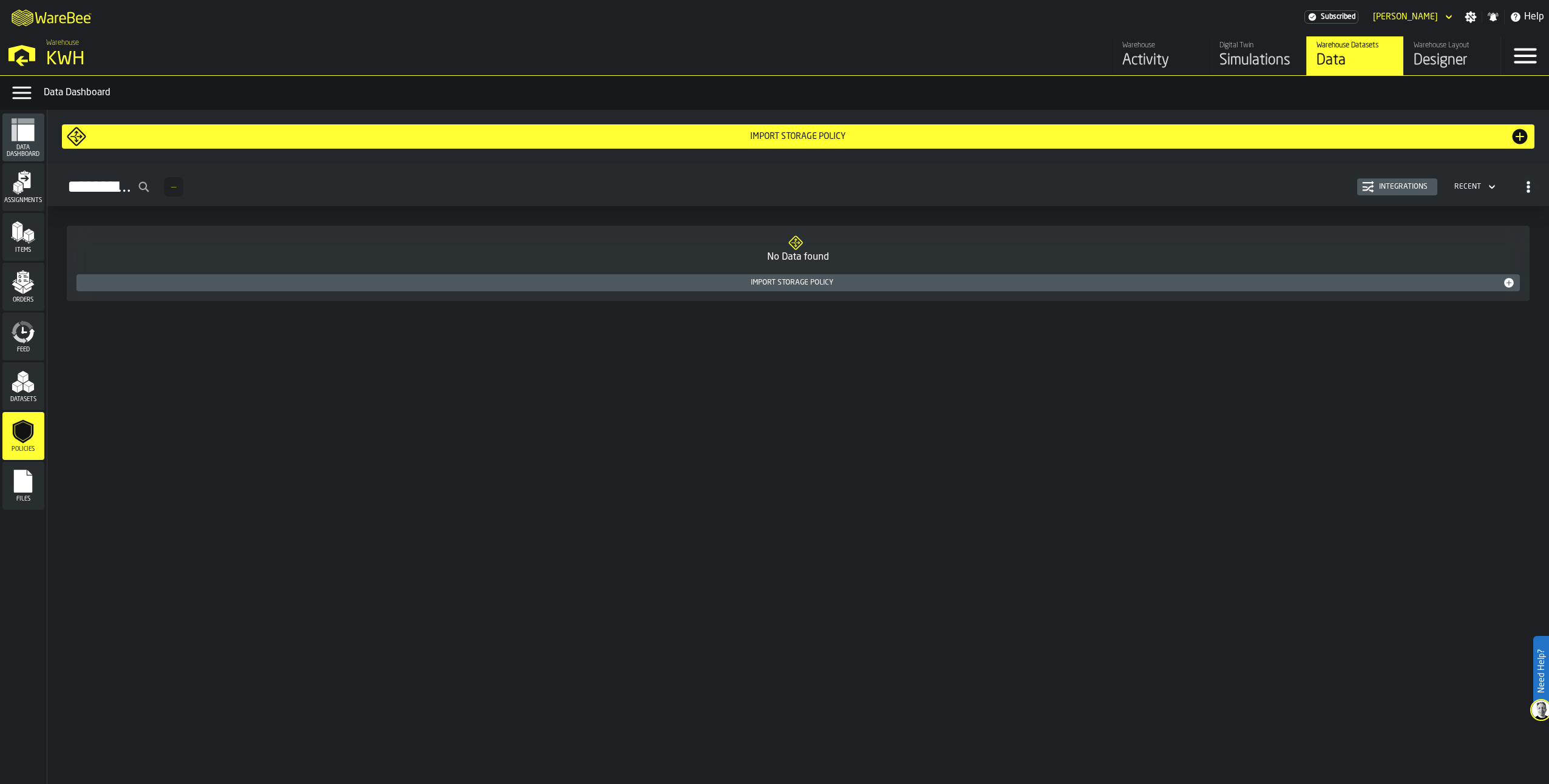
click at [18, 388] on polygon "menu Datasets" at bounding box center [20, 388] width 5 height 9
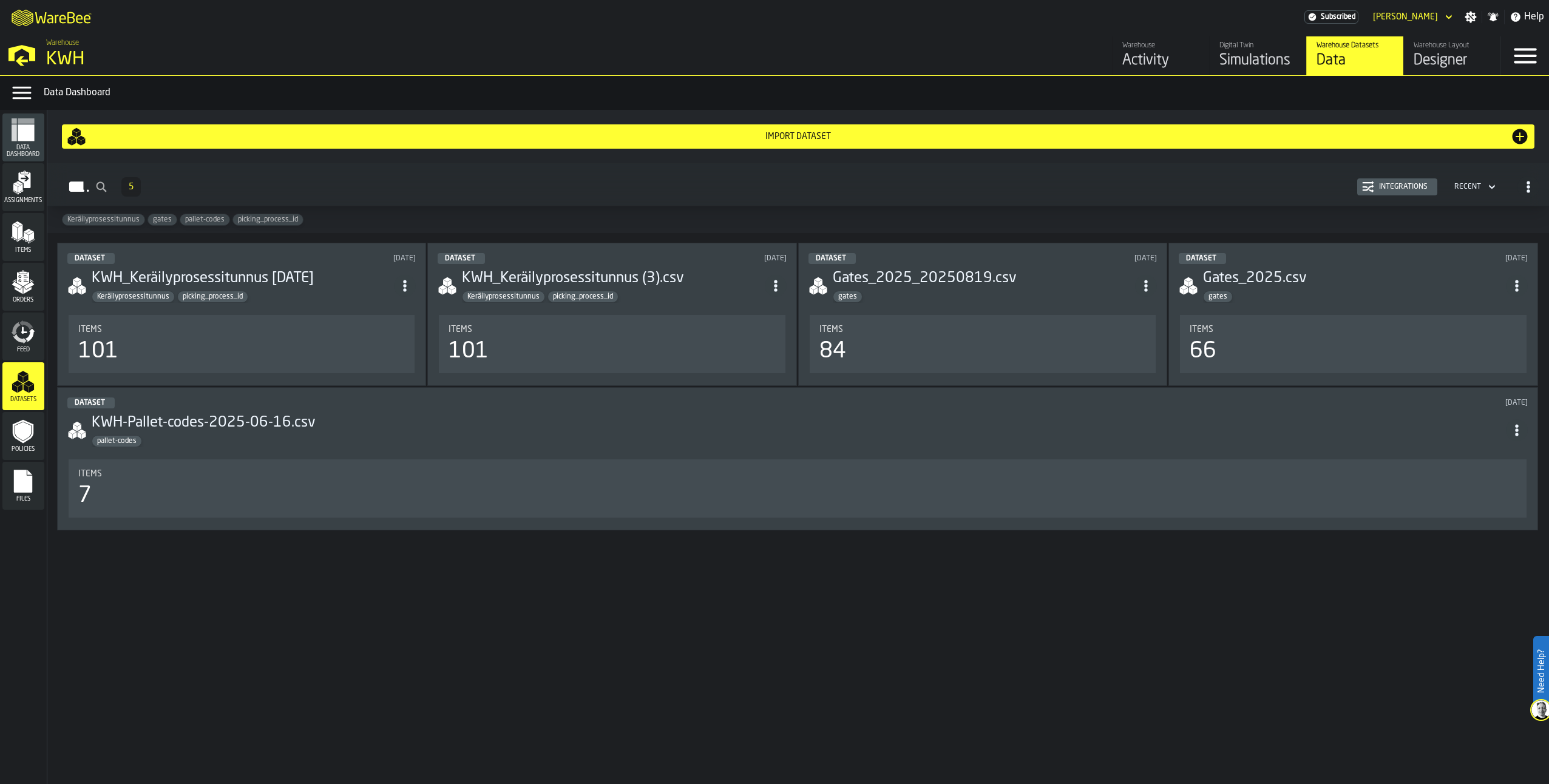
click at [21, 332] on icon "menu Feed" at bounding box center [23, 332] width 24 height 24
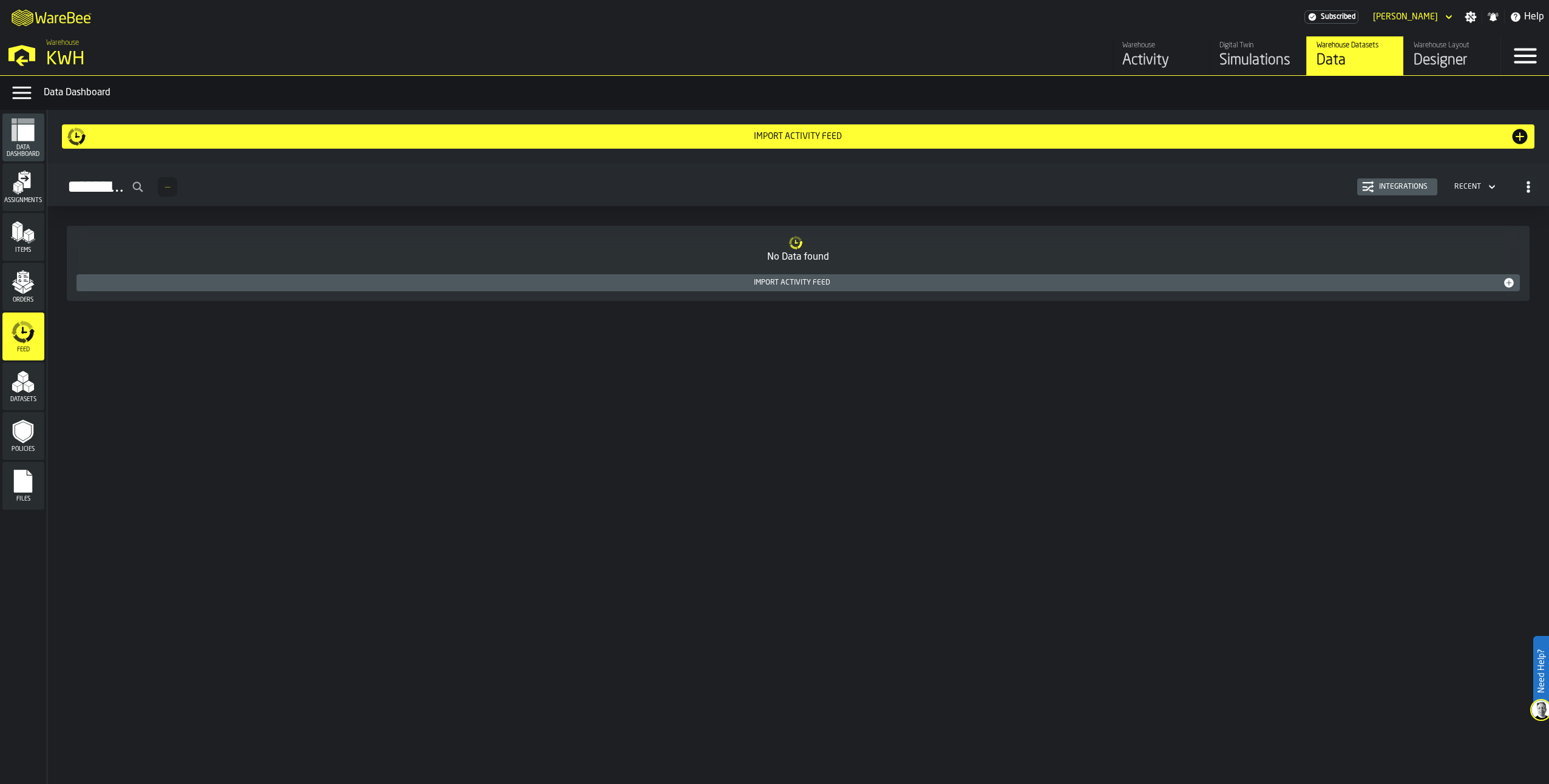
click at [23, 277] on icon "menu Orders" at bounding box center [23, 279] width 12 height 14
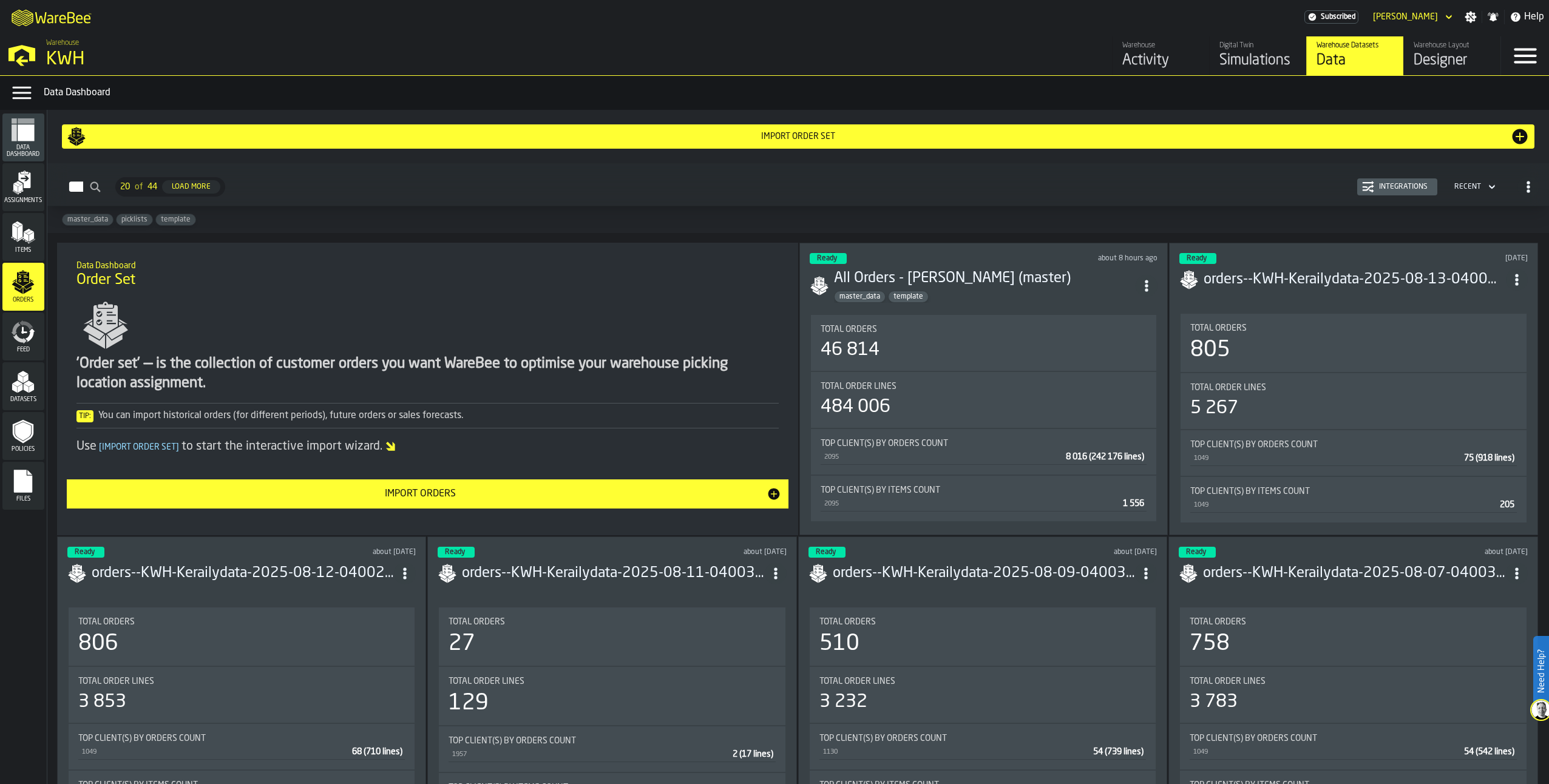
click at [1522, 182] on icon "button-Orders" at bounding box center [1528, 187] width 12 height 12
click at [1451, 238] on div "View as list" at bounding box center [1477, 242] width 102 height 15
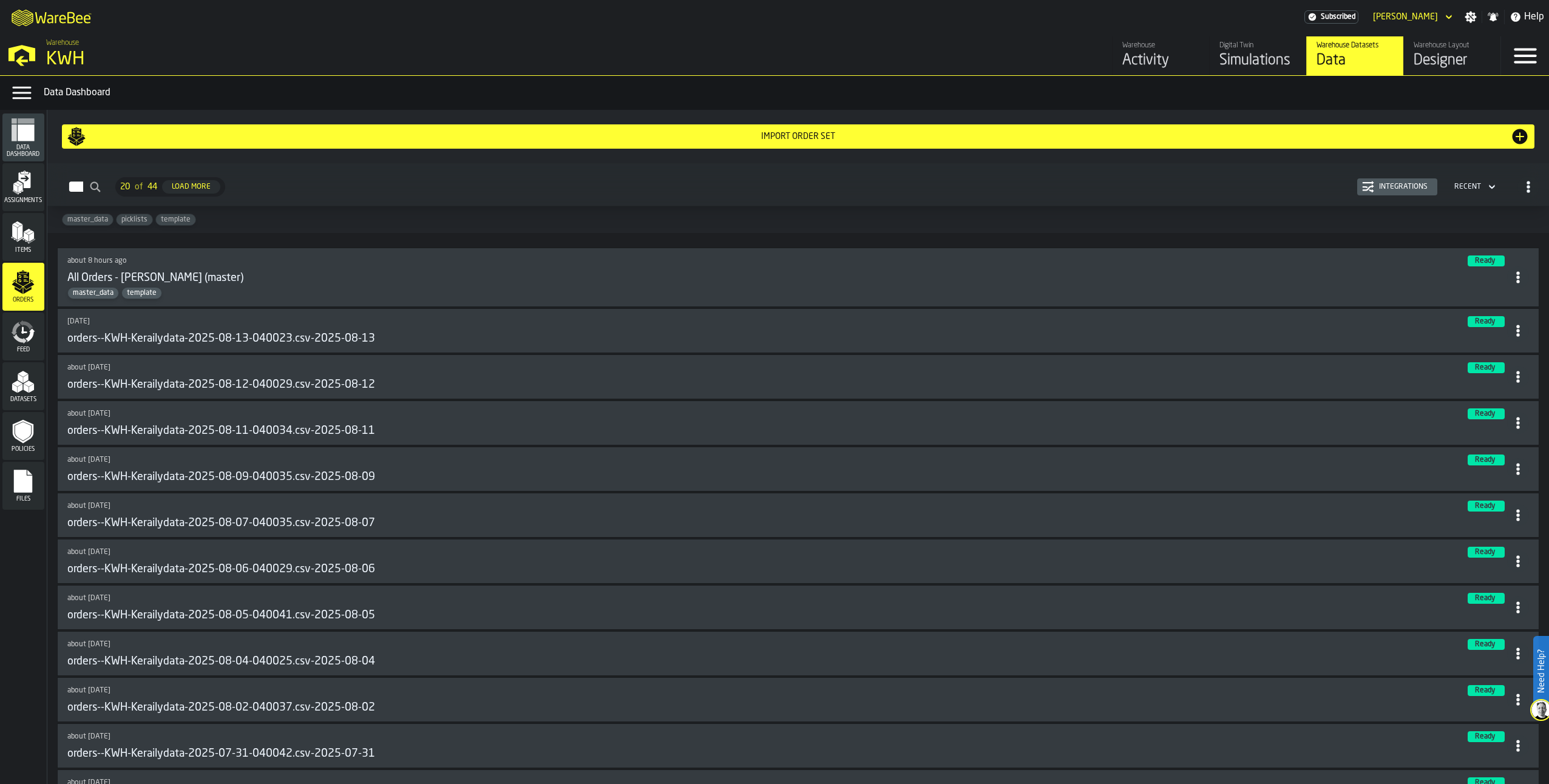
click at [21, 234] on polygon "menu Items" at bounding box center [20, 232] width 5 height 15
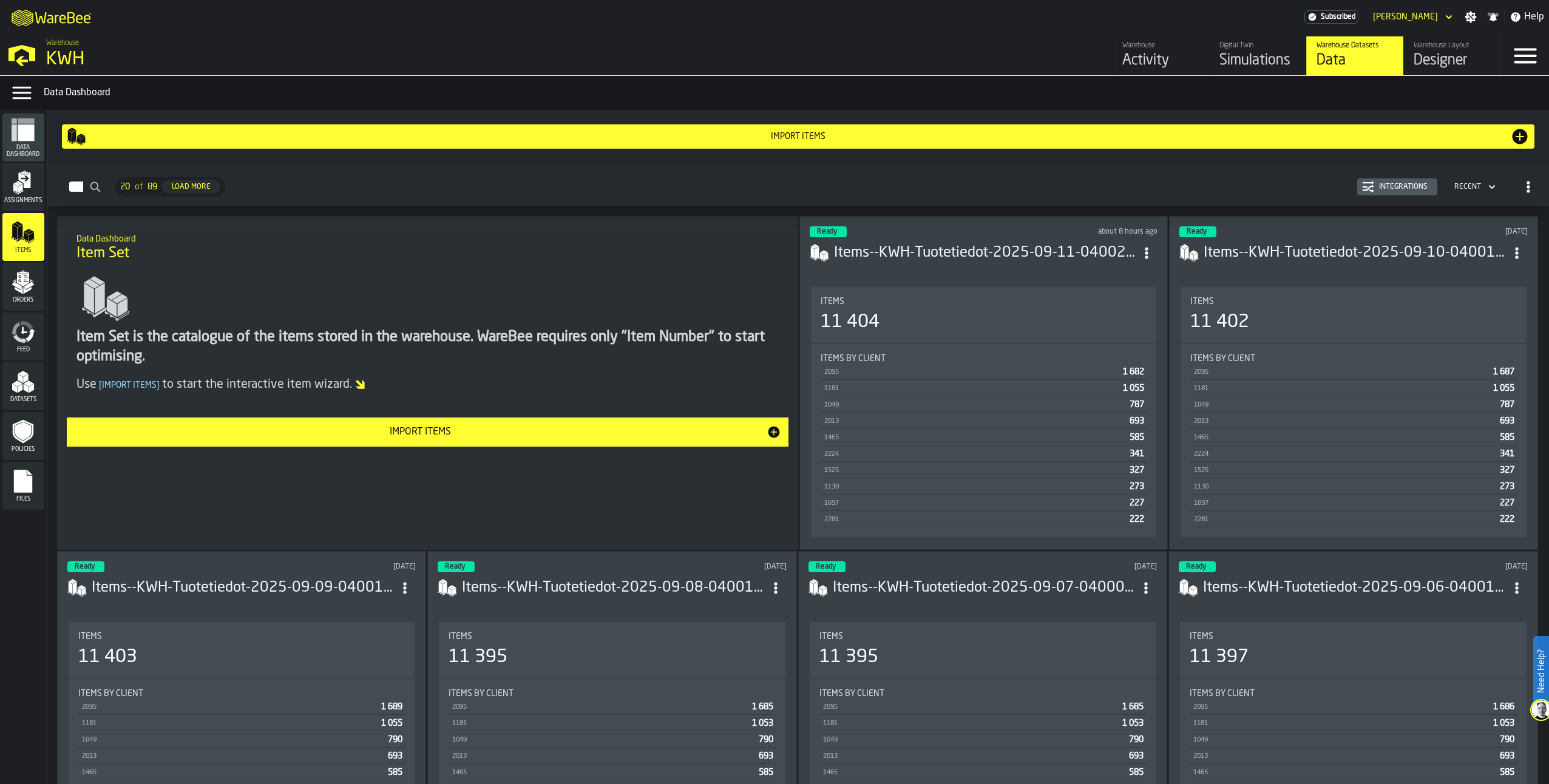
click at [15, 285] on polygon "menu Orders" at bounding box center [17, 285] width 10 height 7
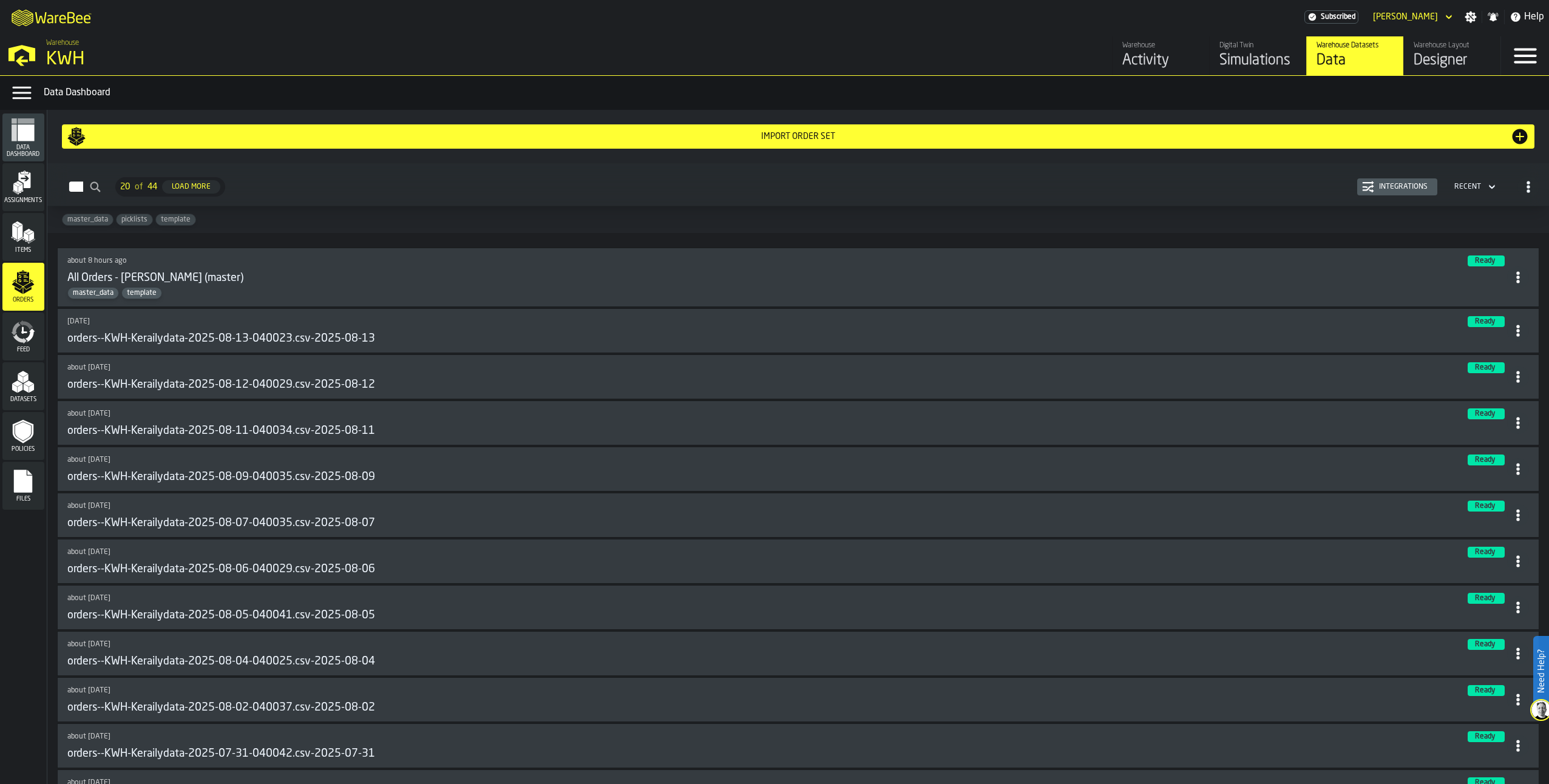
click at [20, 394] on icon "menu Datasets" at bounding box center [23, 382] width 24 height 24
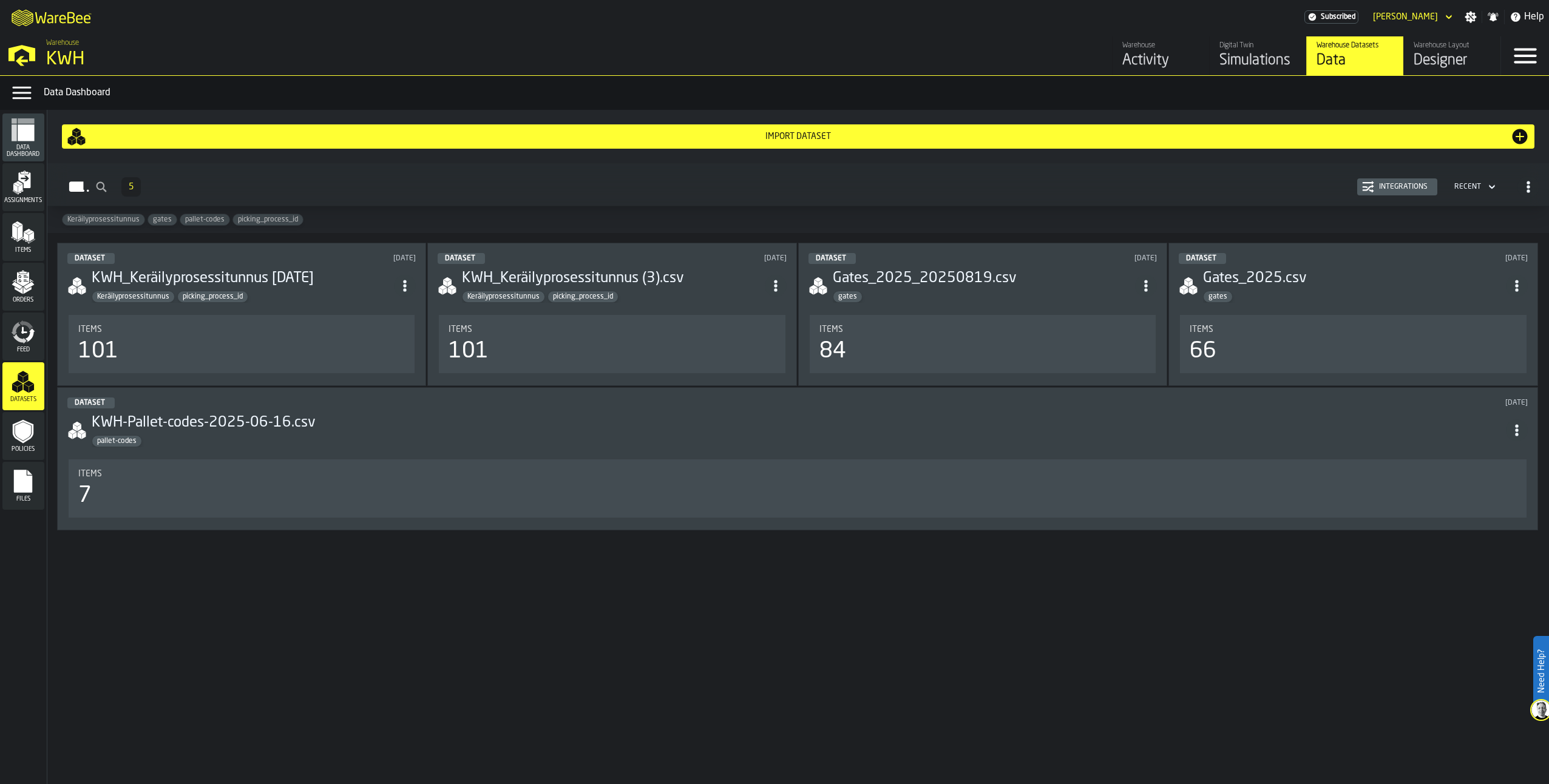
click at [24, 277] on icon "menu Orders" at bounding box center [23, 279] width 12 height 14
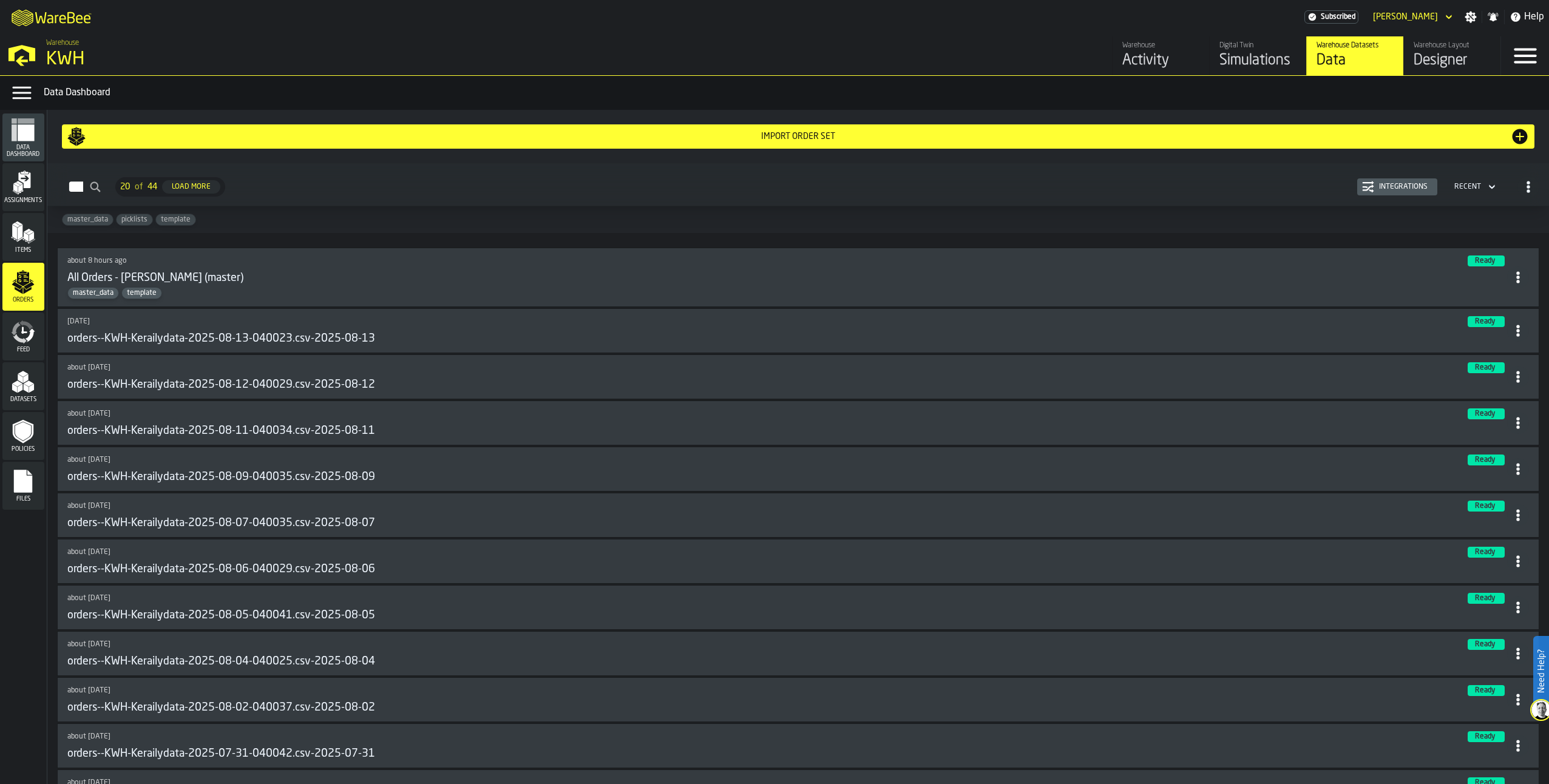
click at [1403, 182] on div "Integrations" at bounding box center [1397, 187] width 70 height 12
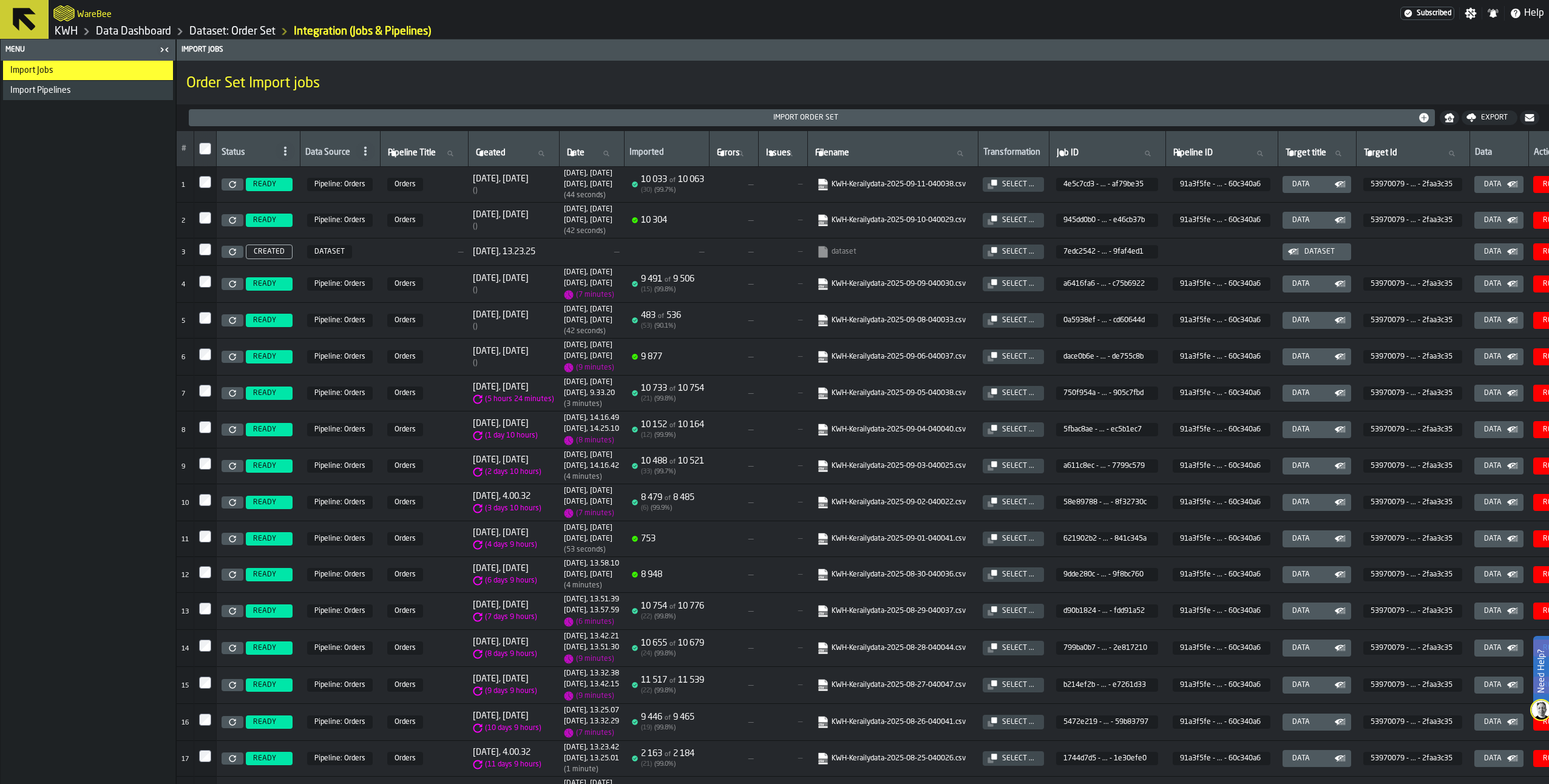
click at [944, 183] on link "KWH-Kerailydata-2025-09-11-040038.csv" at bounding box center [892, 185] width 149 height 12
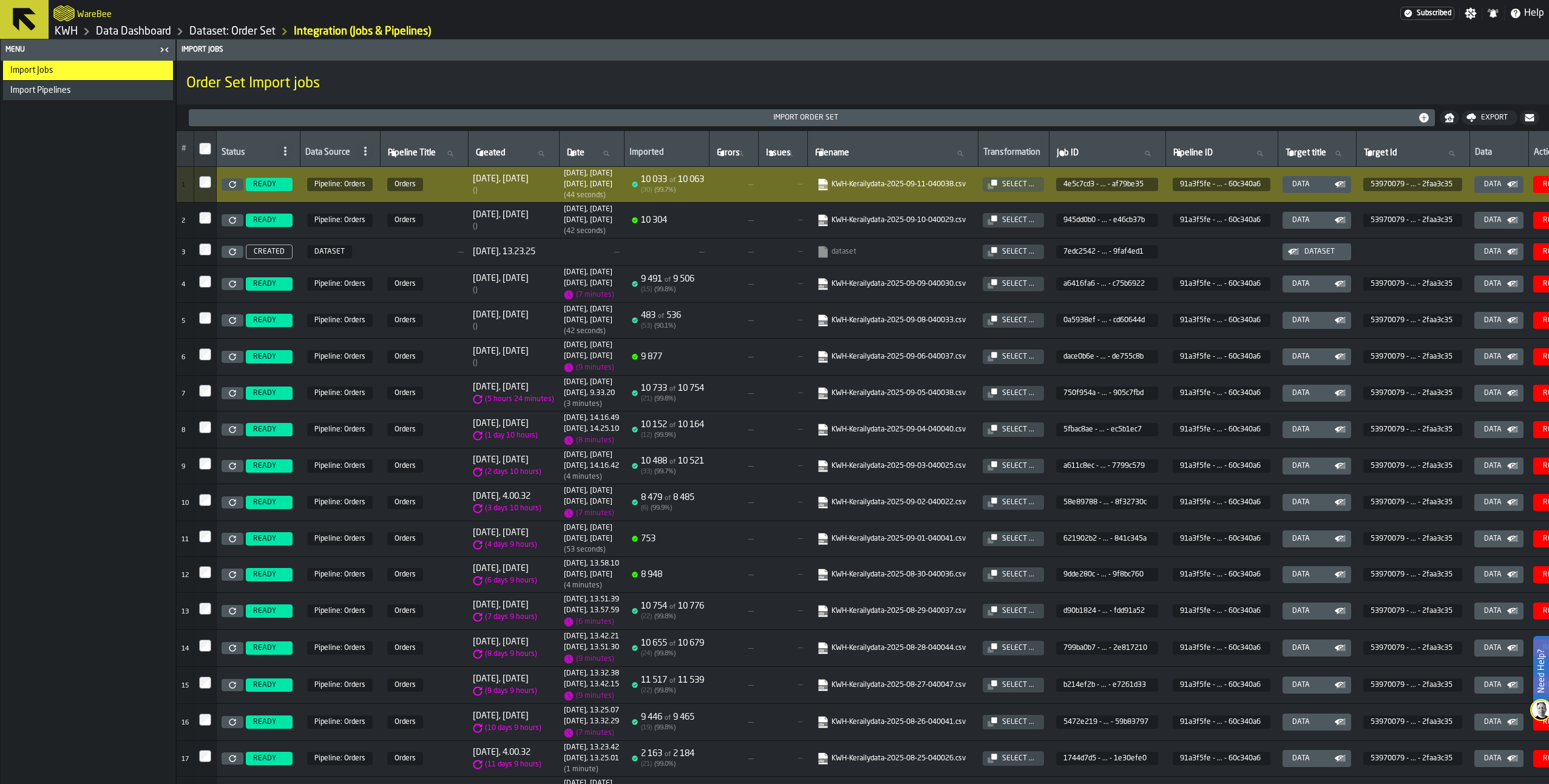
click at [115, 29] on link "Data Dashboard" at bounding box center [133, 32] width 75 height 13
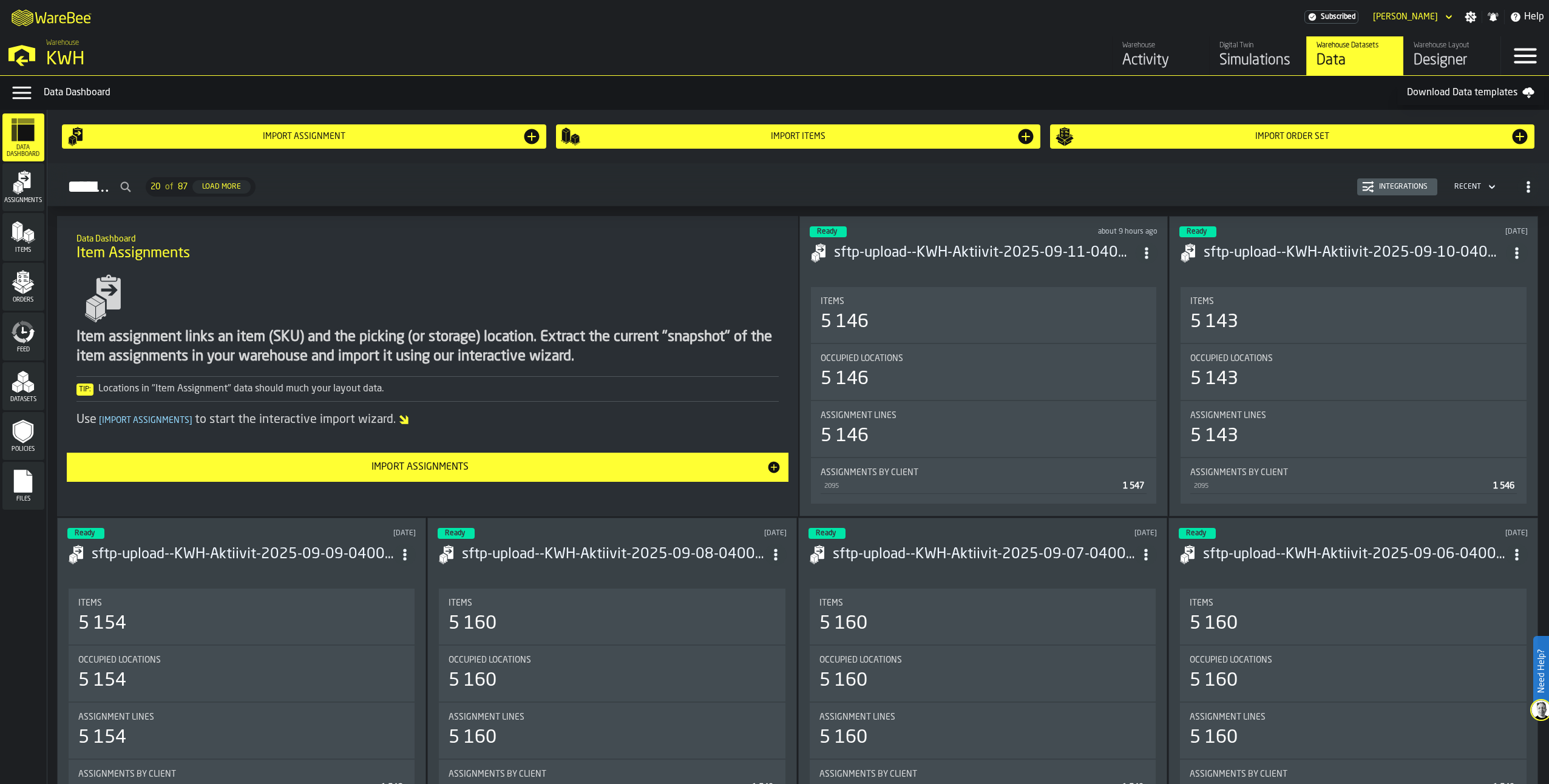
click at [1266, 59] on div "Simulations" at bounding box center [1257, 61] width 77 height 20
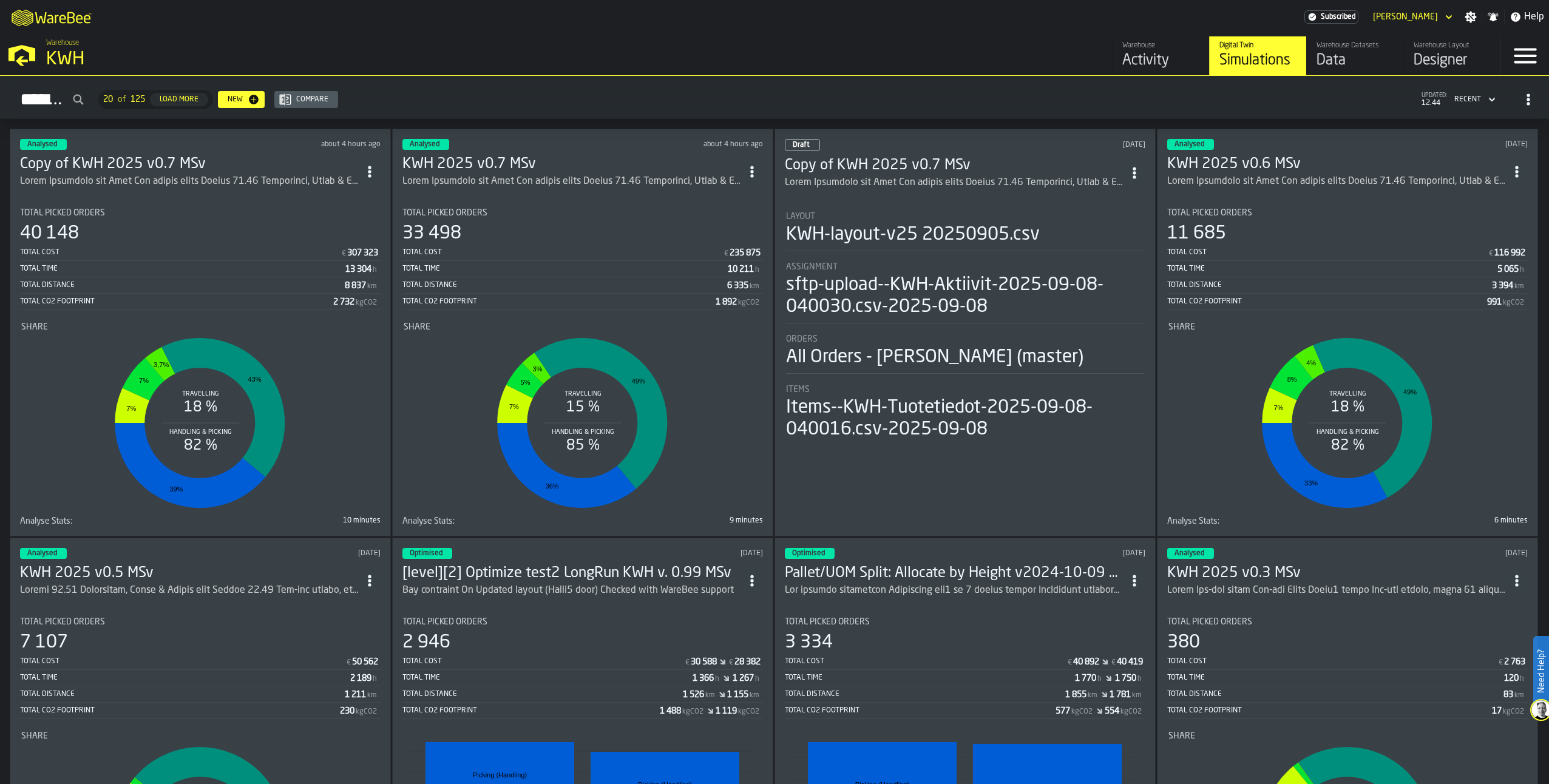
click at [176, 165] on h3 "Copy of KWH 2025 v0.7 MSv" at bounding box center [189, 165] width 338 height 20
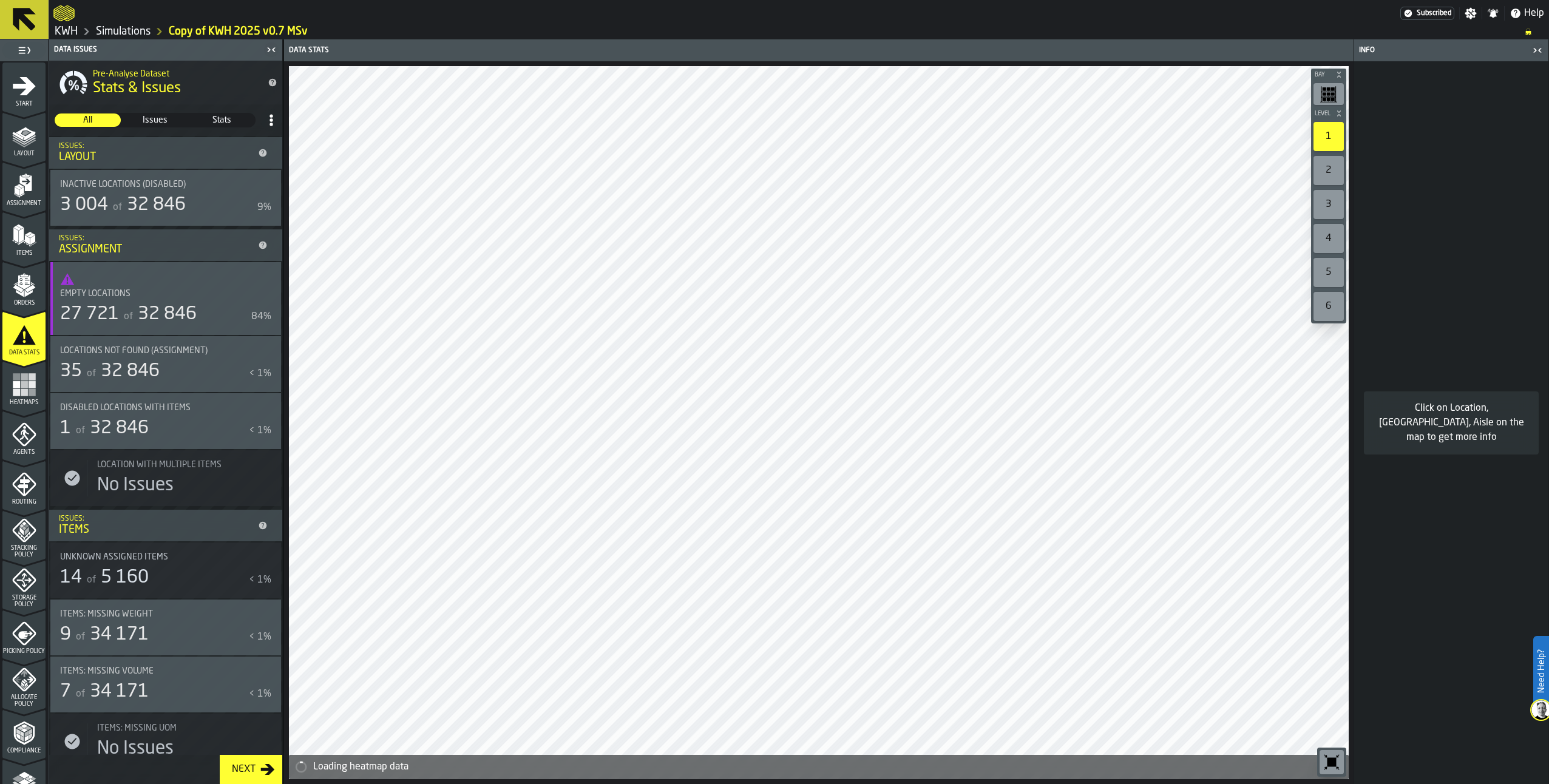
click at [21, 434] on icon "menu Agents" at bounding box center [25, 435] width 9 height 11
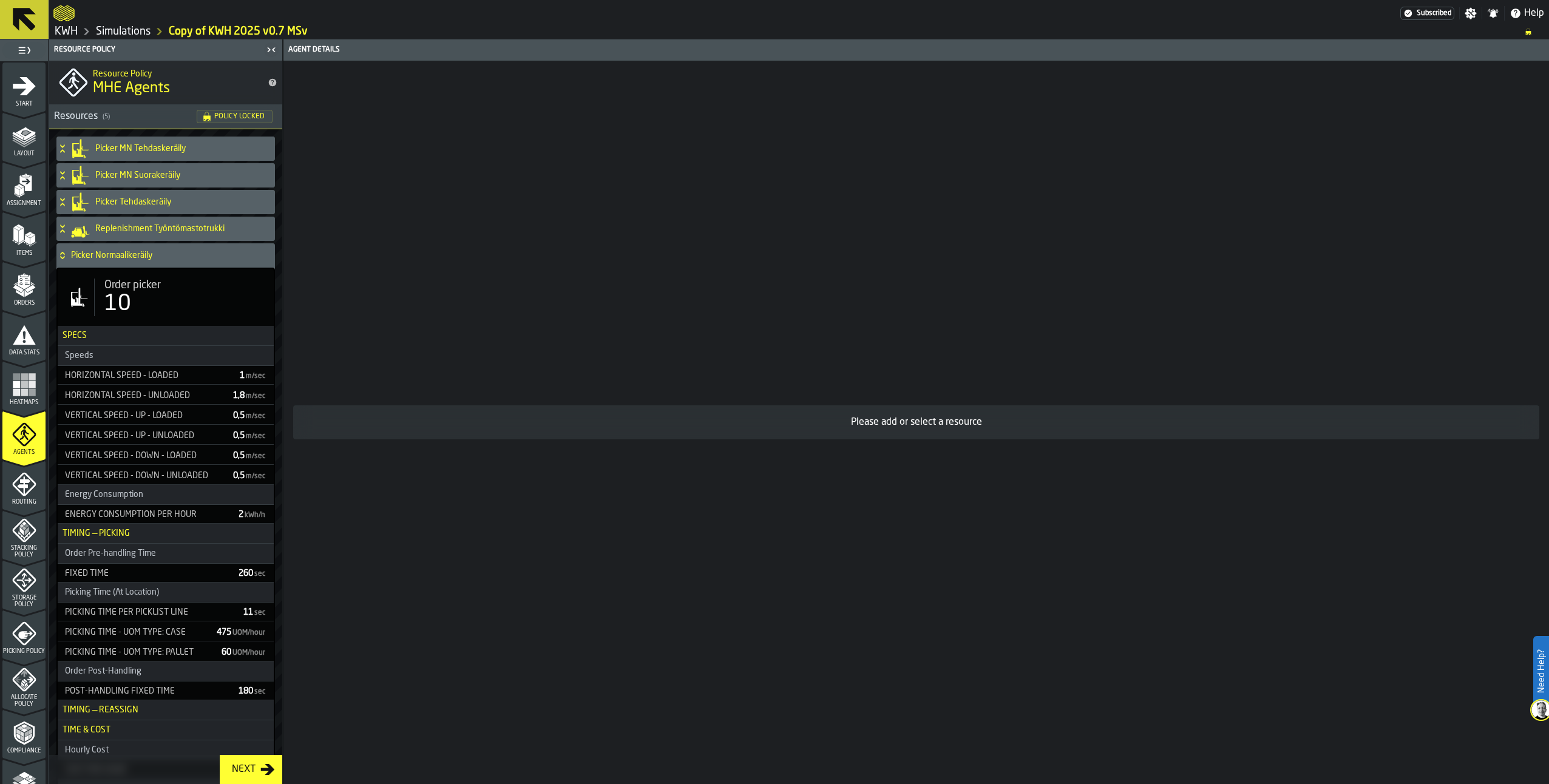
click at [24, 634] on icon "menu Picking Policy" at bounding box center [26, 635] width 15 height 8
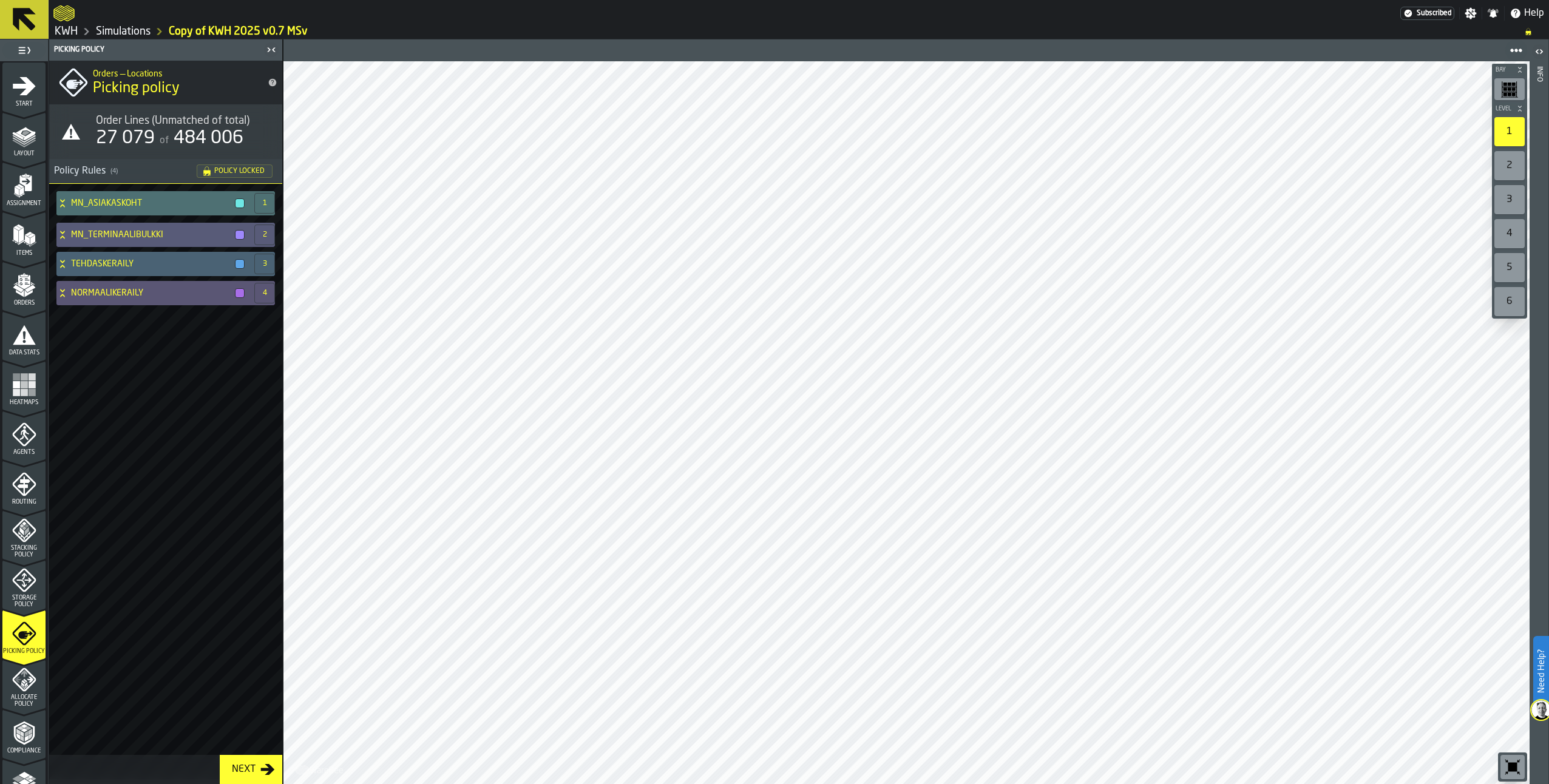
click at [129, 29] on link "Simulations" at bounding box center [123, 32] width 55 height 13
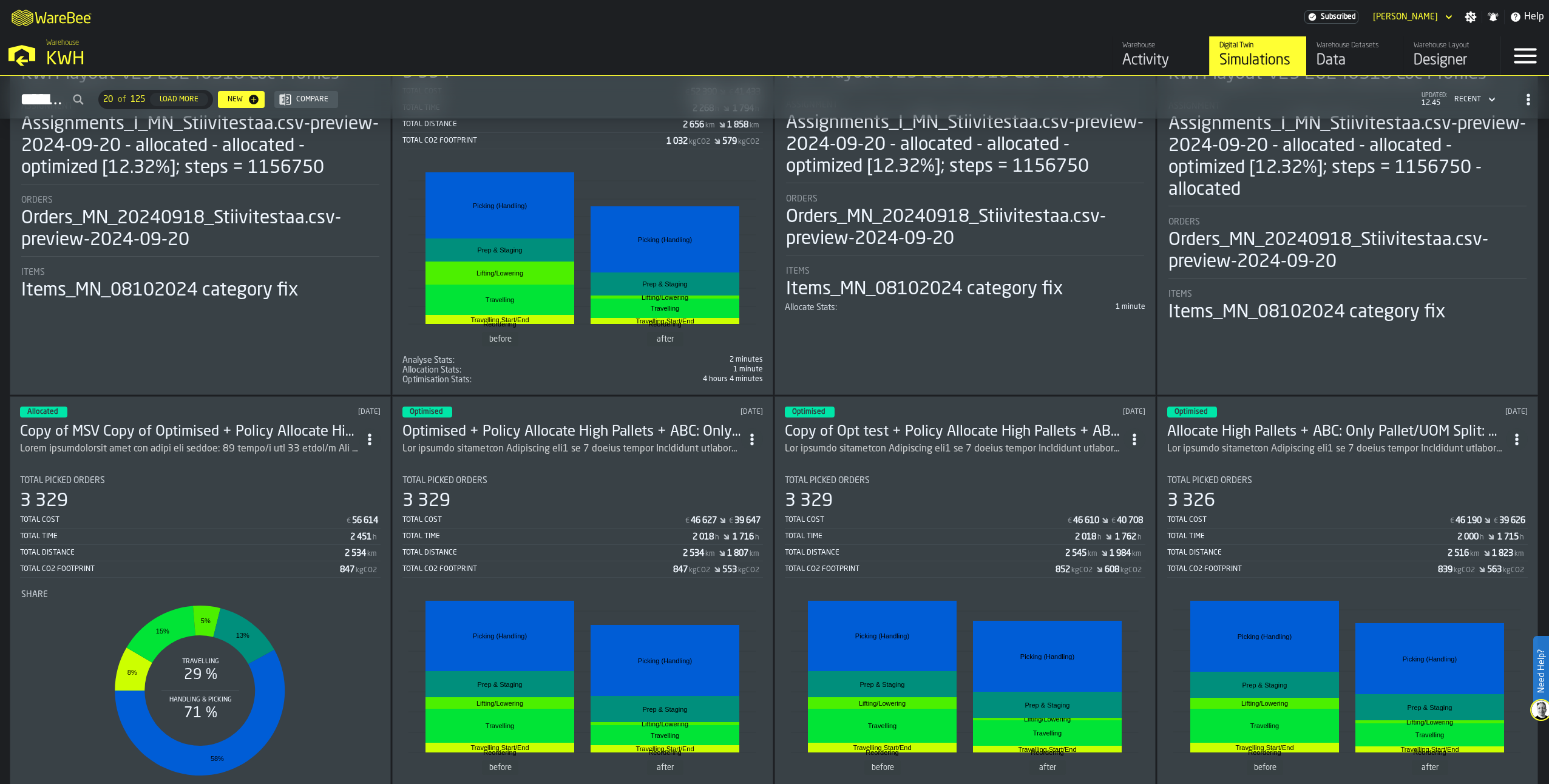
scroll to position [1434, 0]
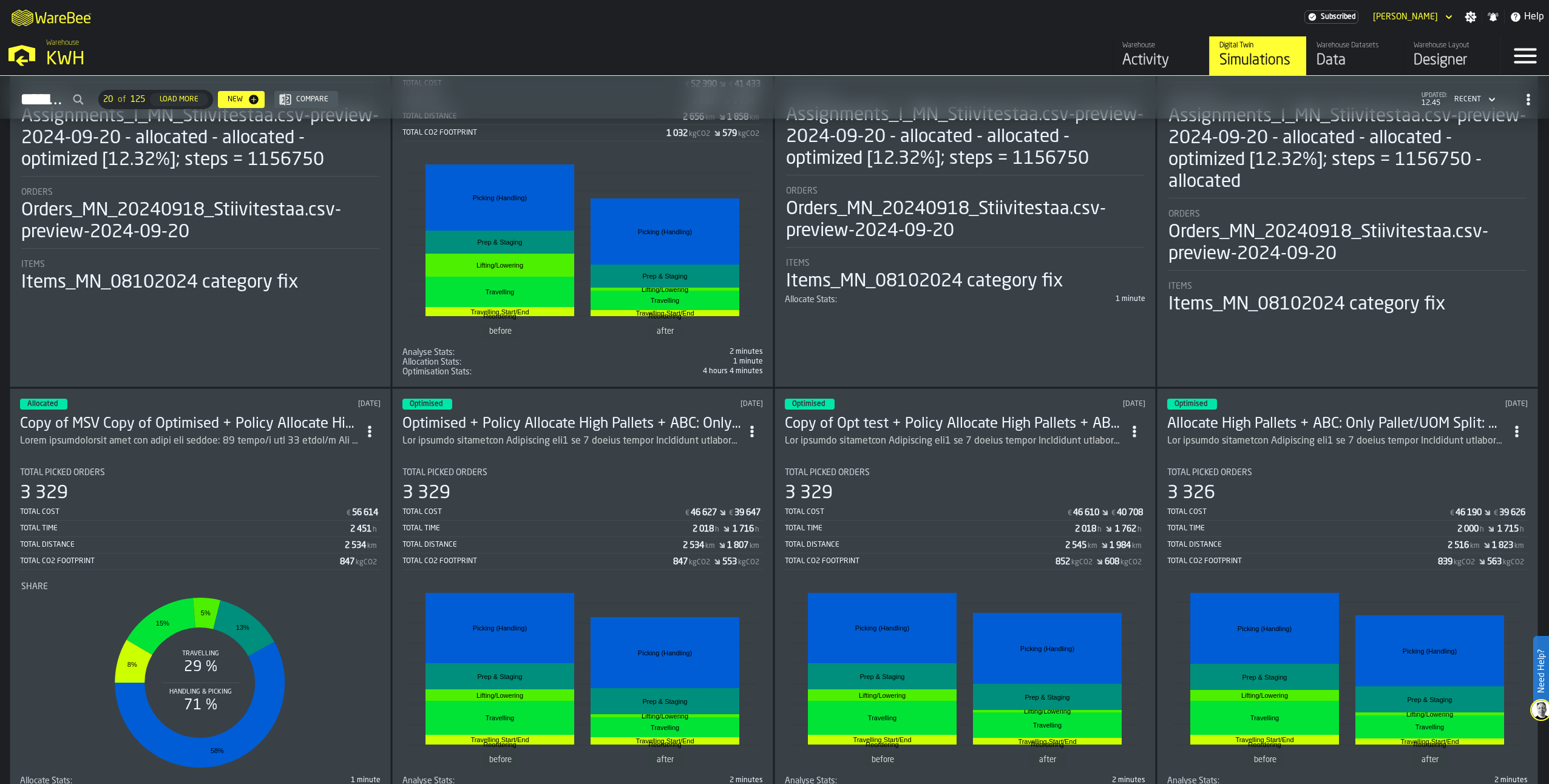
click at [593, 430] on h3 "Optimised + Policy Allocate High Pallets + ABC: Only Pallet/UOM Split: Allocate…" at bounding box center [571, 424] width 338 height 20
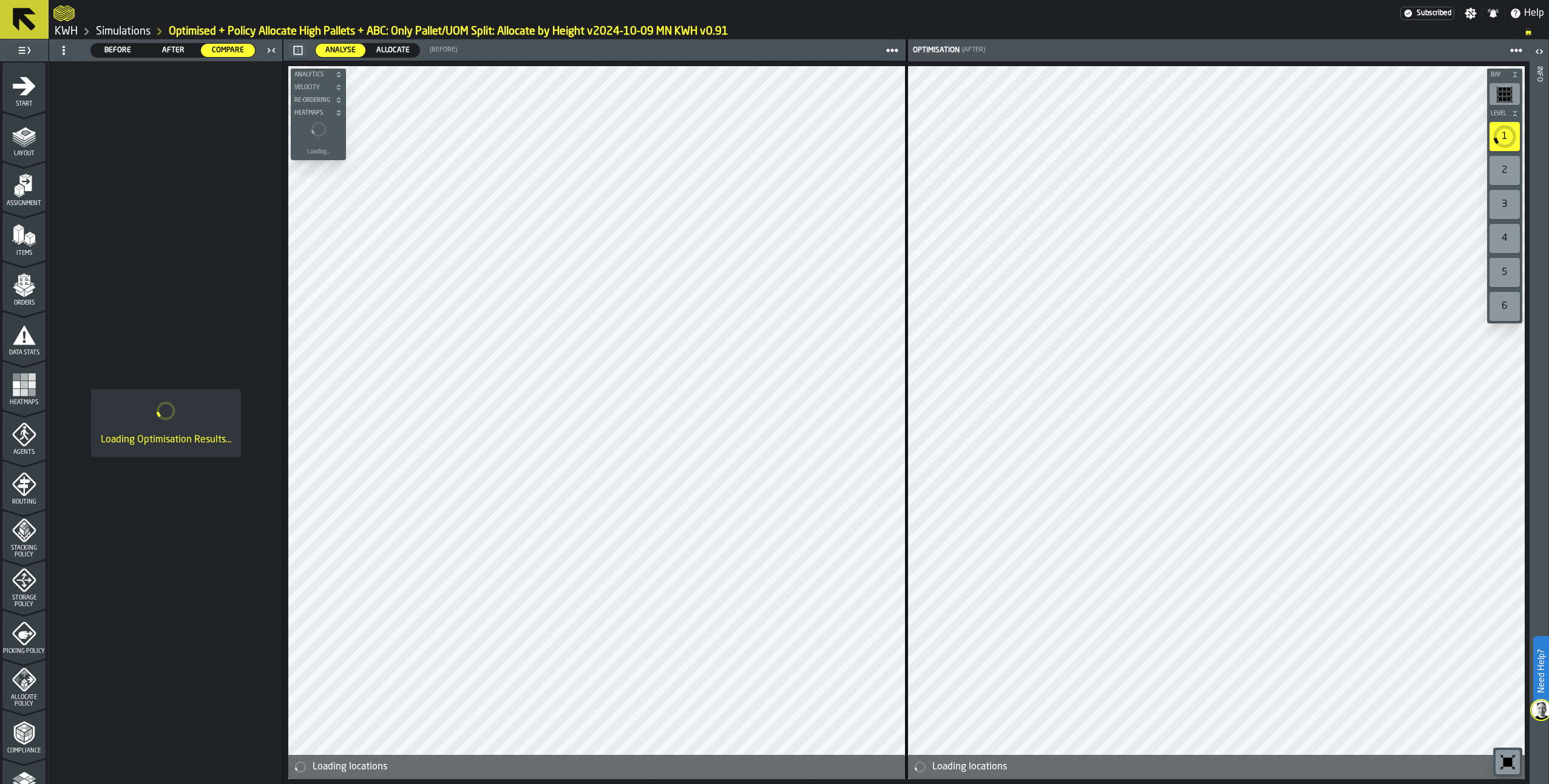
click at [17, 432] on icon "menu Agents" at bounding box center [24, 435] width 24 height 24
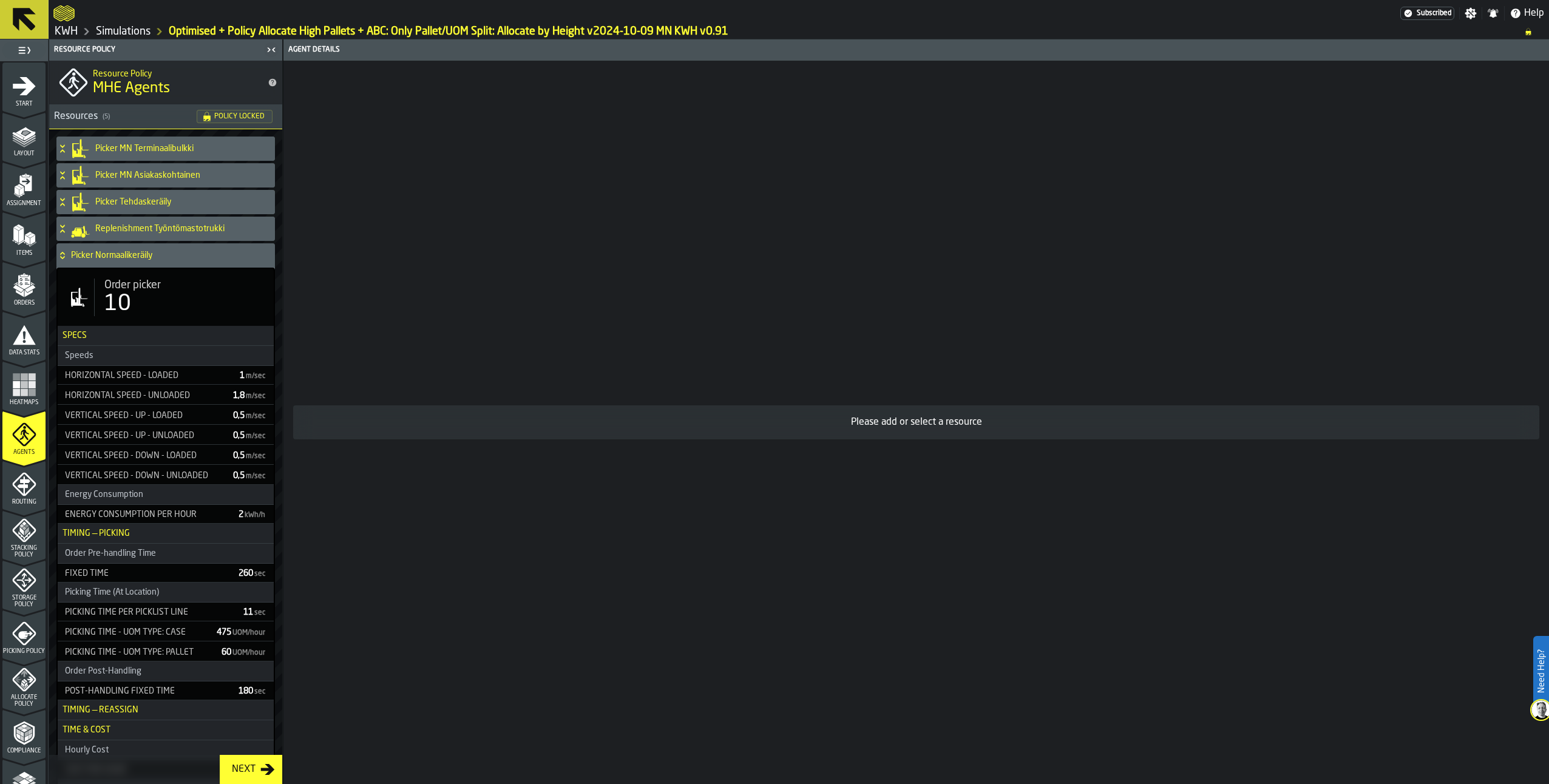
drag, startPoint x: 62, startPoint y: 255, endPoint x: 68, endPoint y: 241, distance: 15.2
click at [62, 254] on icon at bounding box center [63, 255] width 12 height 10
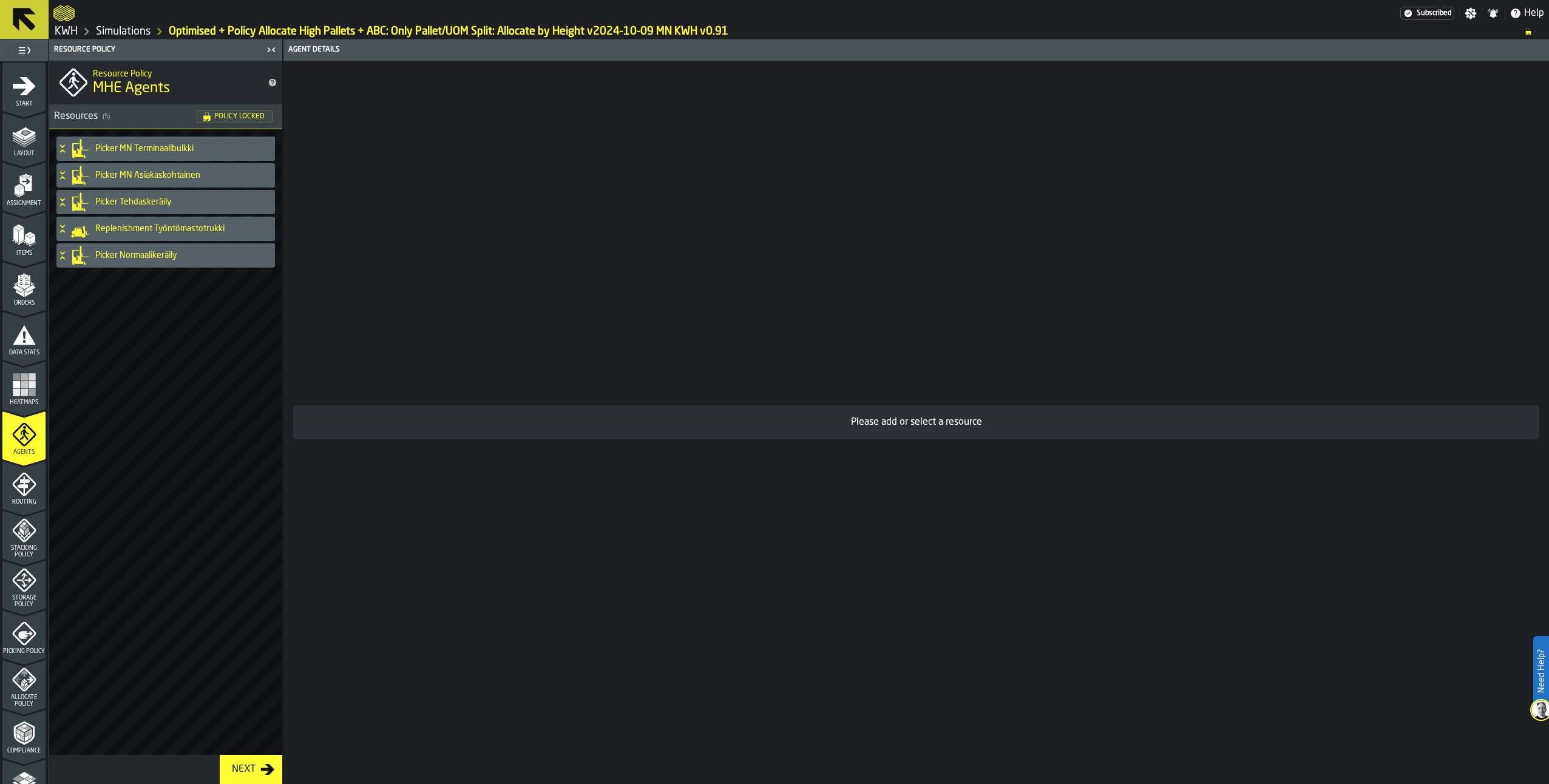
click at [63, 163] on div "Picker MN Asiakaskohtainen" at bounding box center [163, 176] width 213 height 24
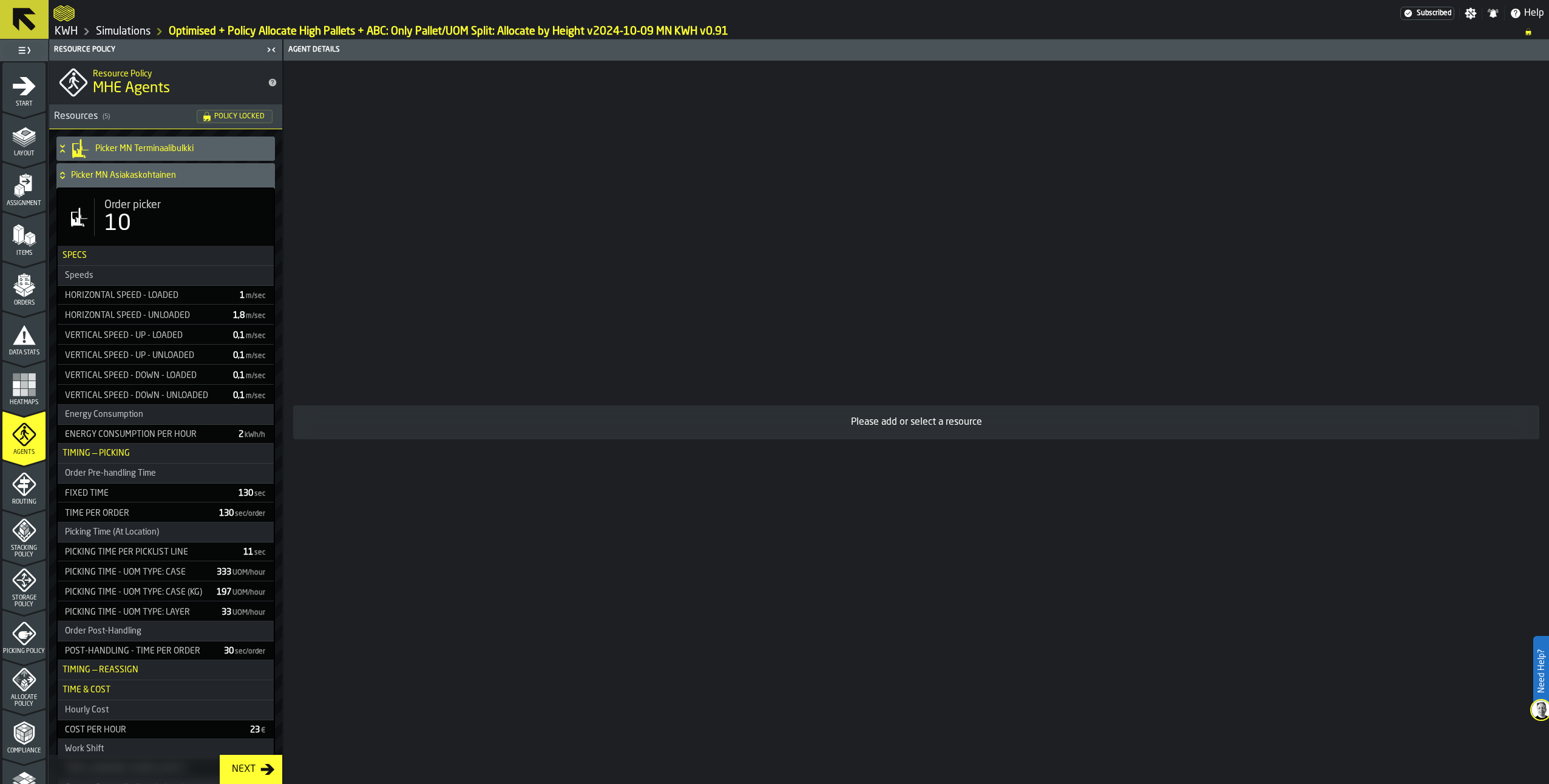
click at [63, 177] on icon at bounding box center [63, 176] width 12 height 10
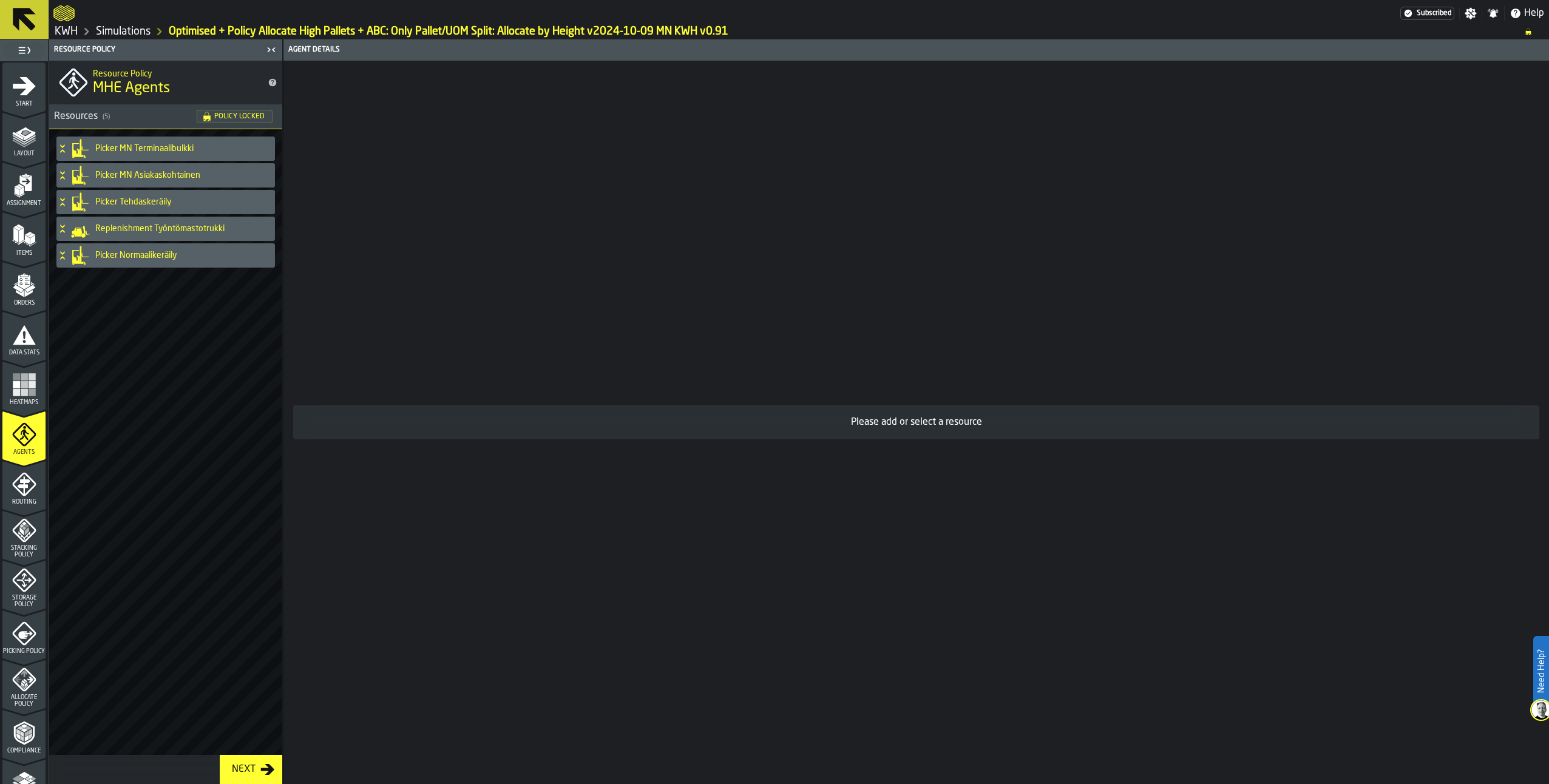
click at [63, 147] on icon at bounding box center [62, 146] width 4 height 3
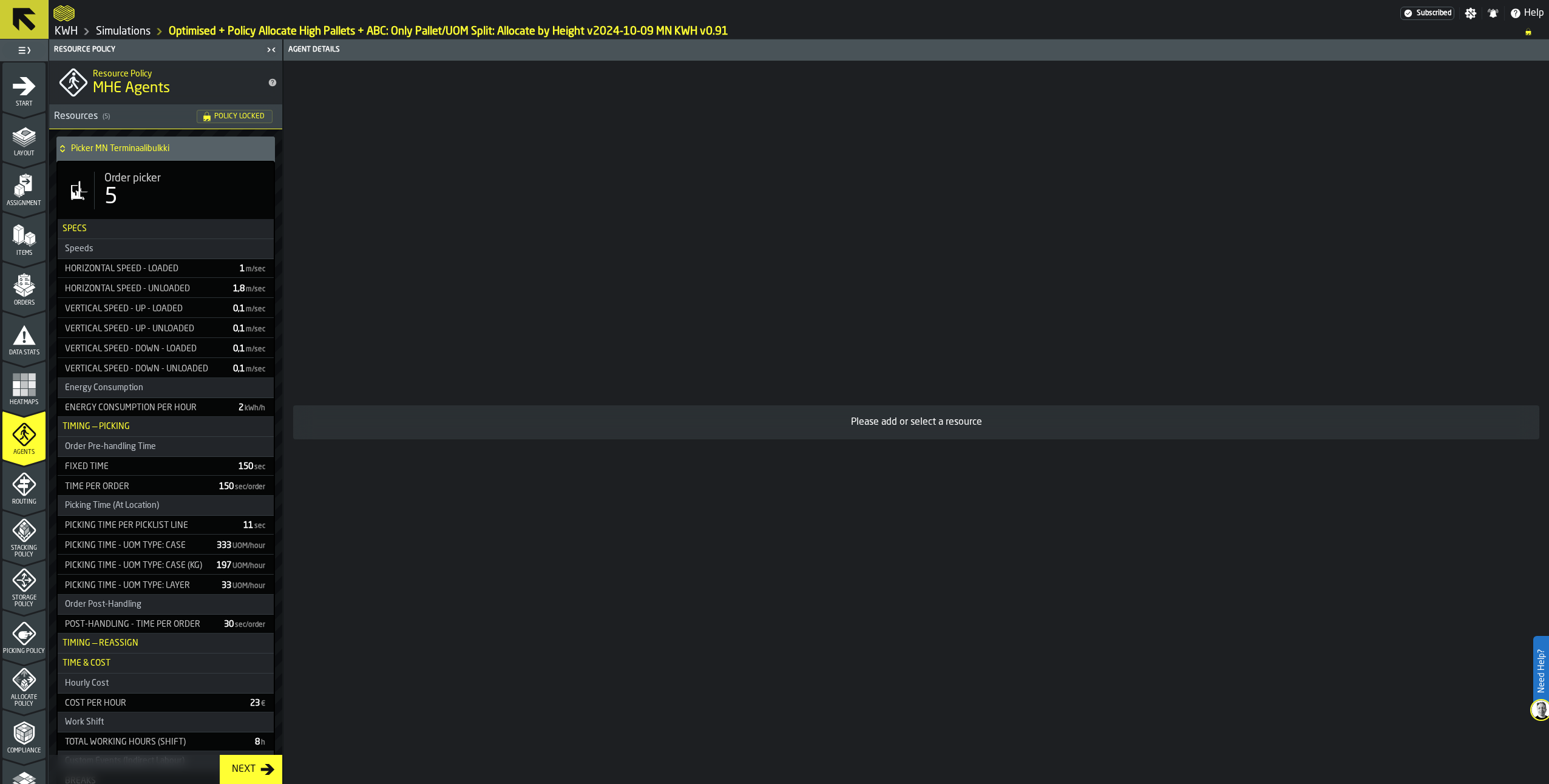
click at [62, 147] on icon at bounding box center [62, 146] width 4 height 3
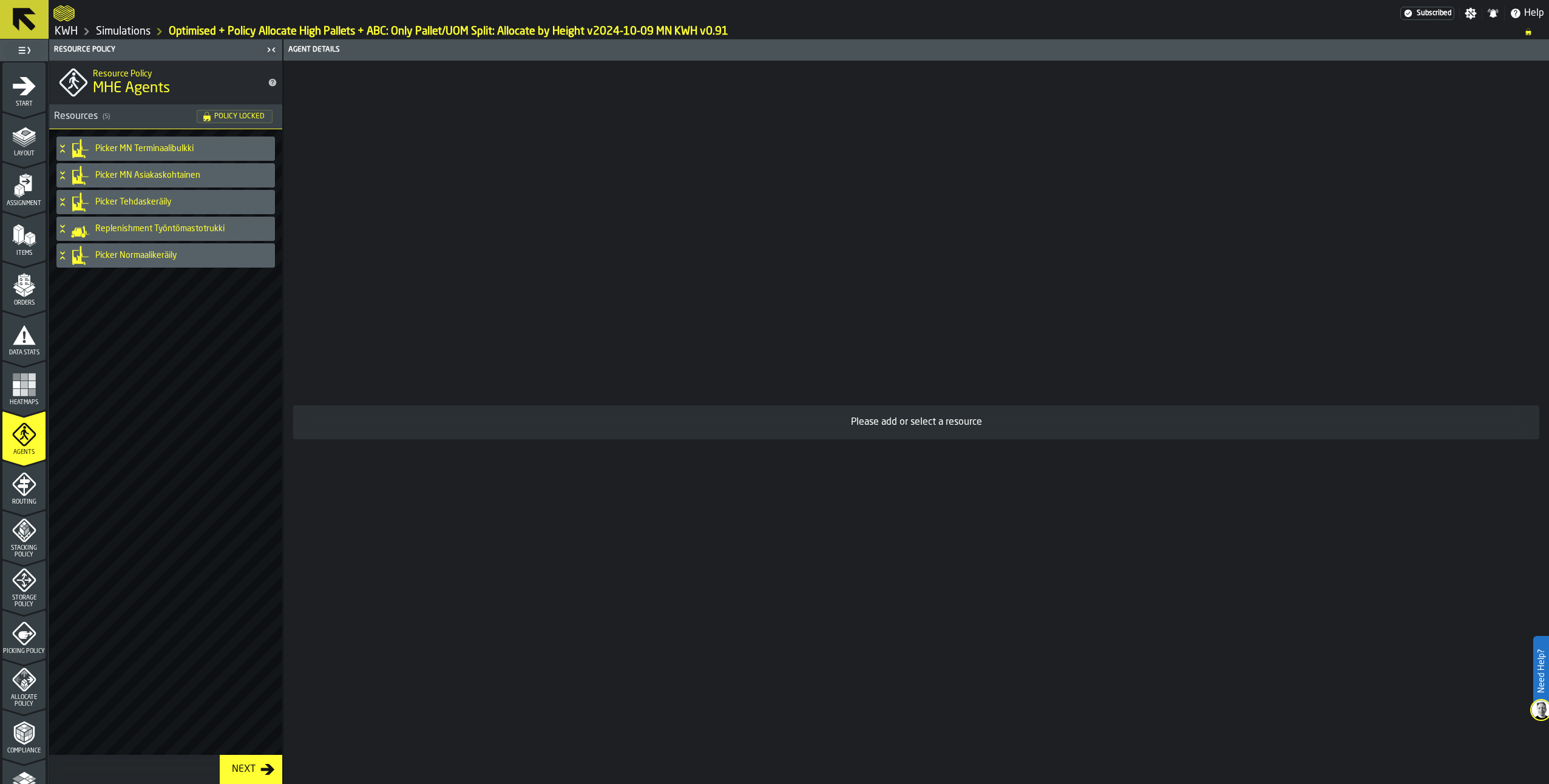
click at [62, 173] on icon at bounding box center [62, 173] width 4 height 3
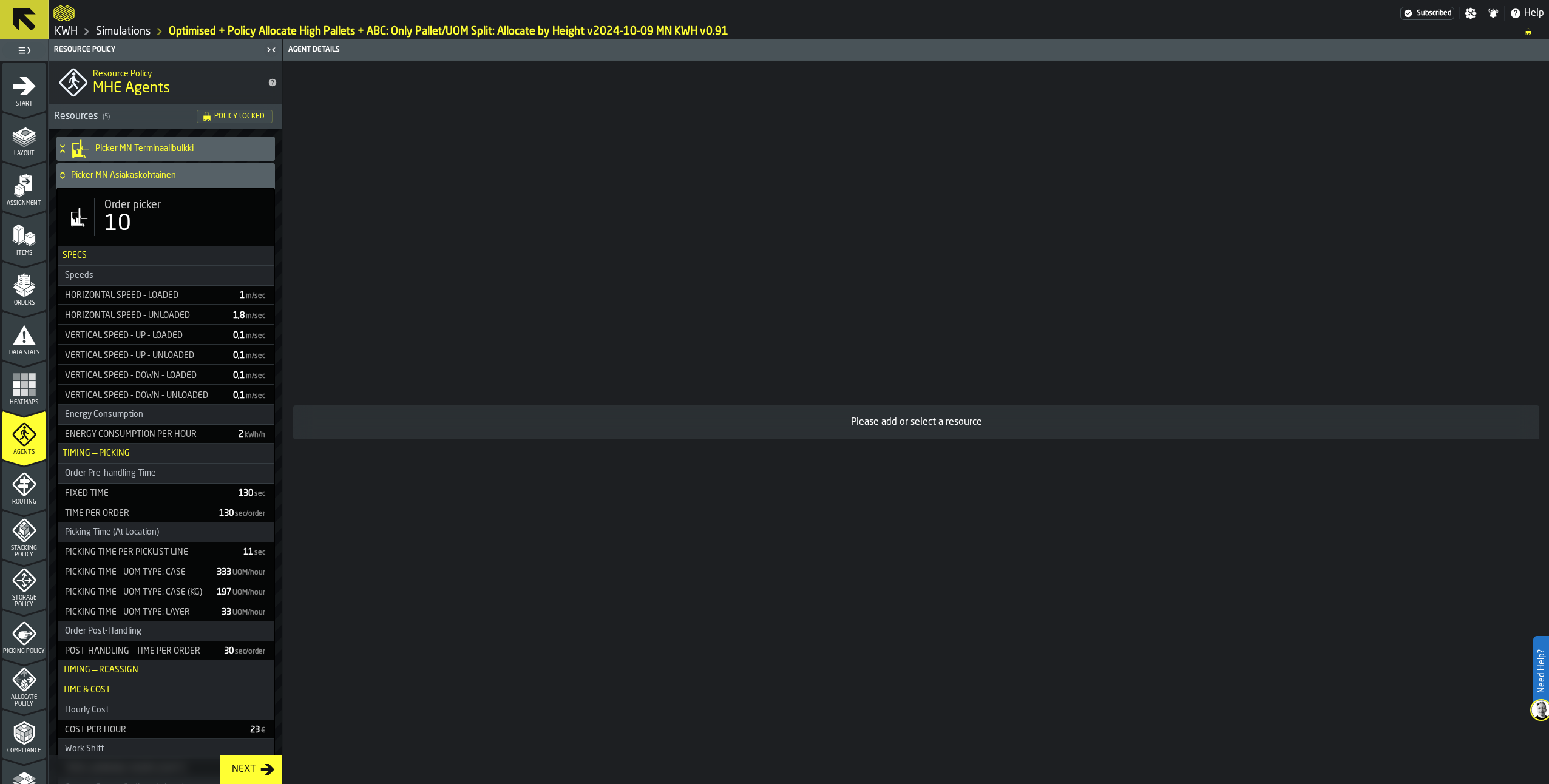
click at [62, 174] on icon at bounding box center [62, 173] width 4 height 3
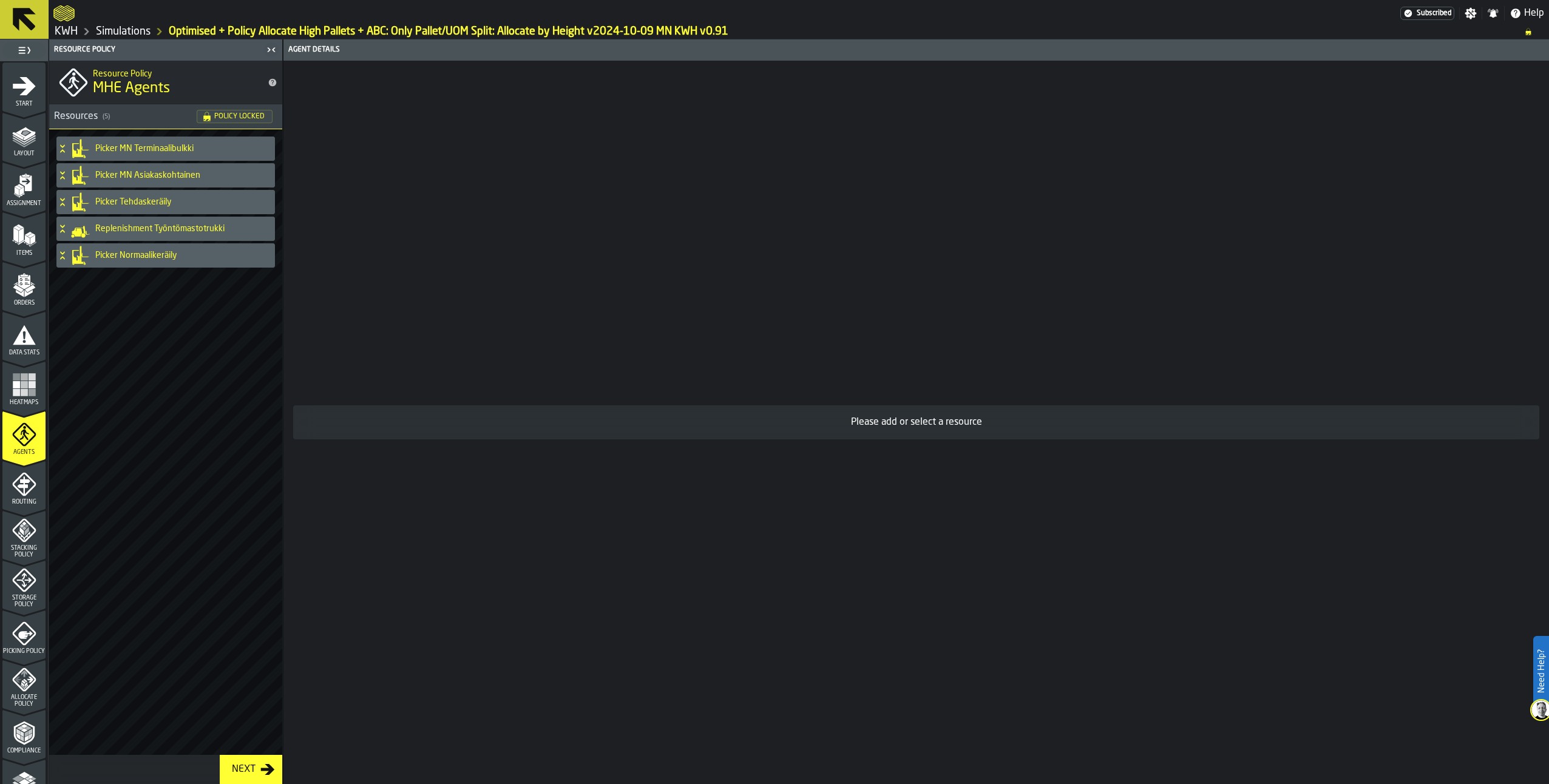
click at [67, 258] on icon at bounding box center [63, 255] width 12 height 10
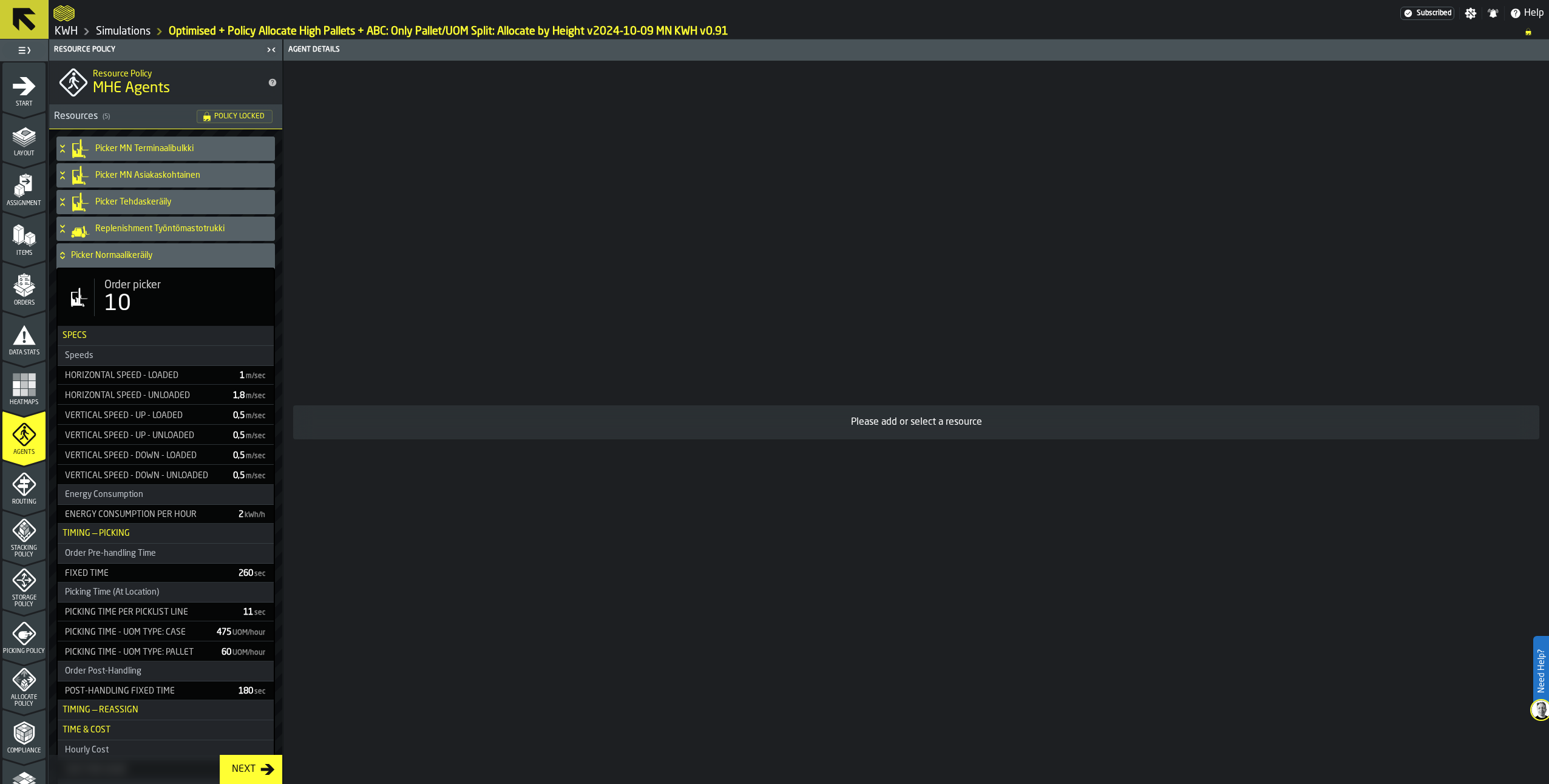
click at [61, 252] on icon at bounding box center [63, 255] width 12 height 10
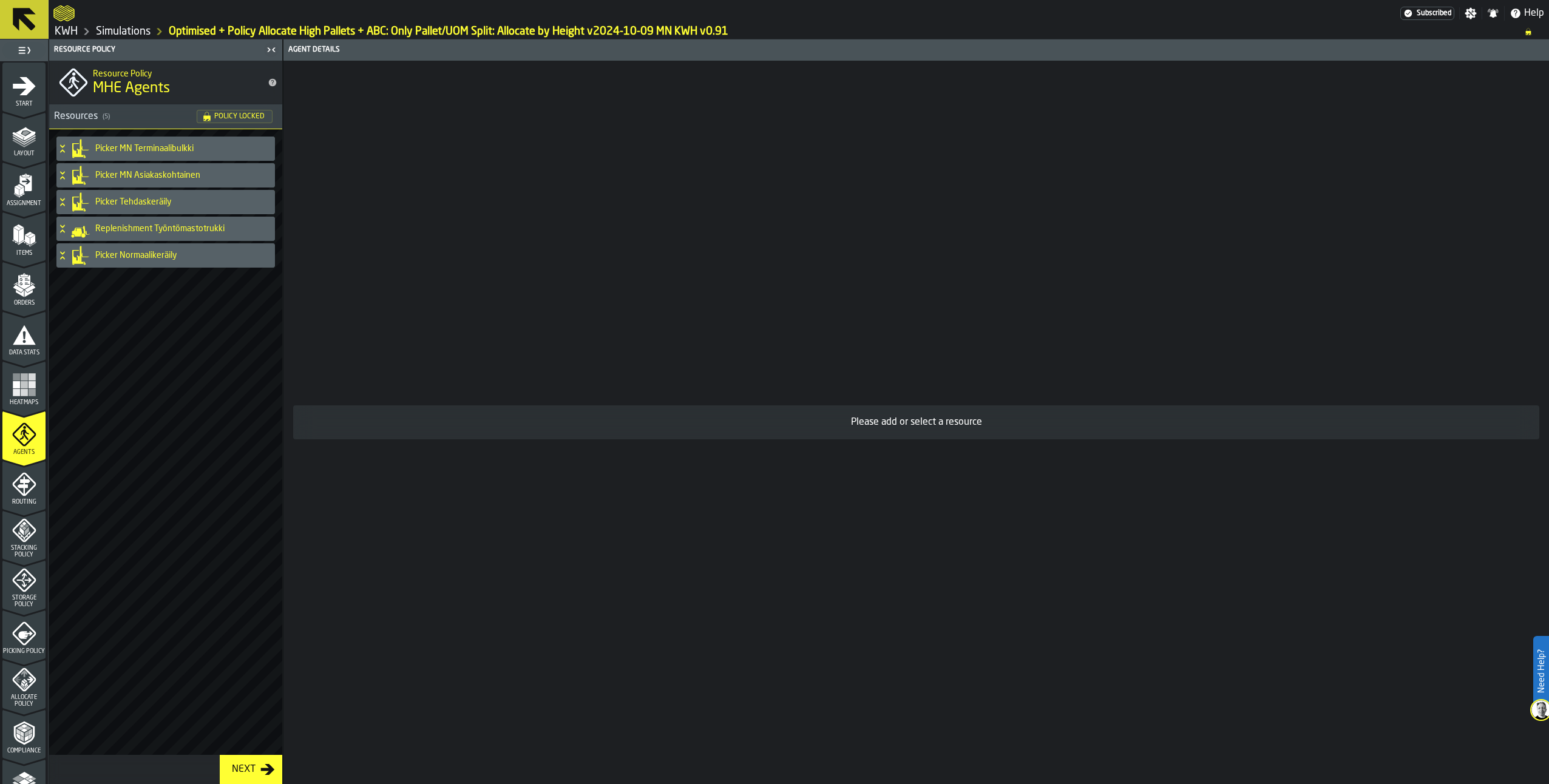
click at [123, 34] on link "Simulations" at bounding box center [123, 32] width 55 height 13
